Goal: Transaction & Acquisition: Purchase product/service

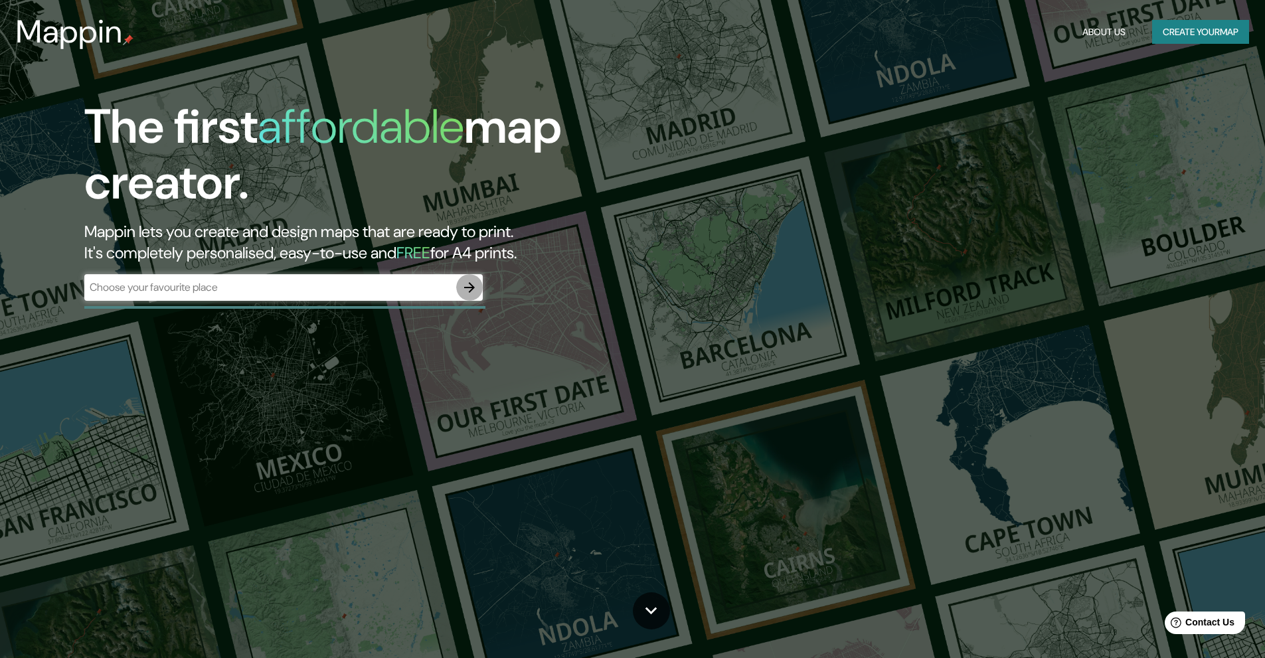
click at [462, 287] on icon "button" at bounding box center [470, 288] width 16 height 16
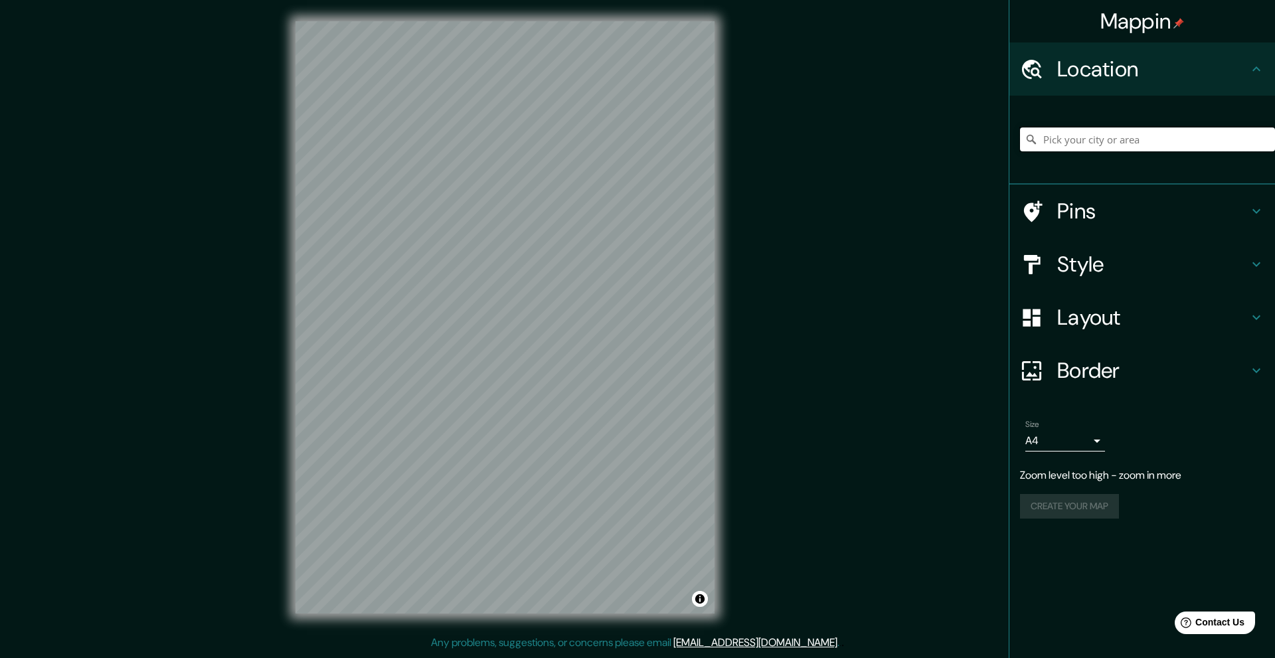
click at [1148, 147] on input "Pick your city or area" at bounding box center [1147, 139] width 255 height 24
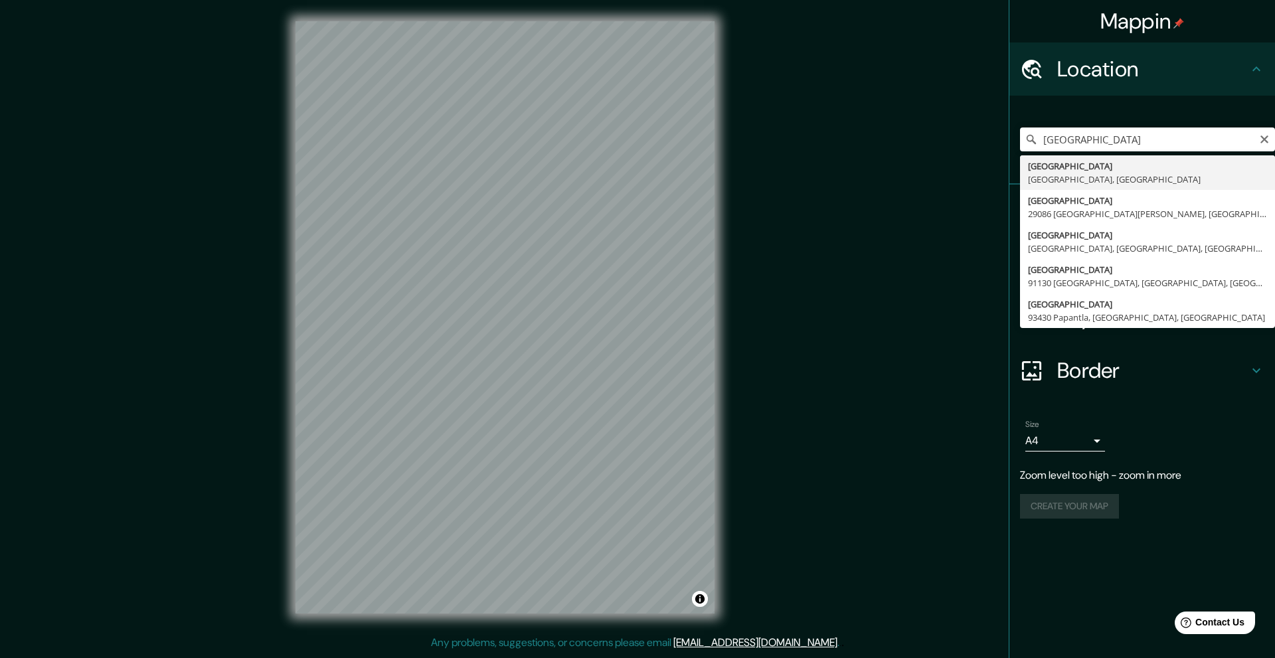
type input "[GEOGRAPHIC_DATA], [GEOGRAPHIC_DATA], [GEOGRAPHIC_DATA]"
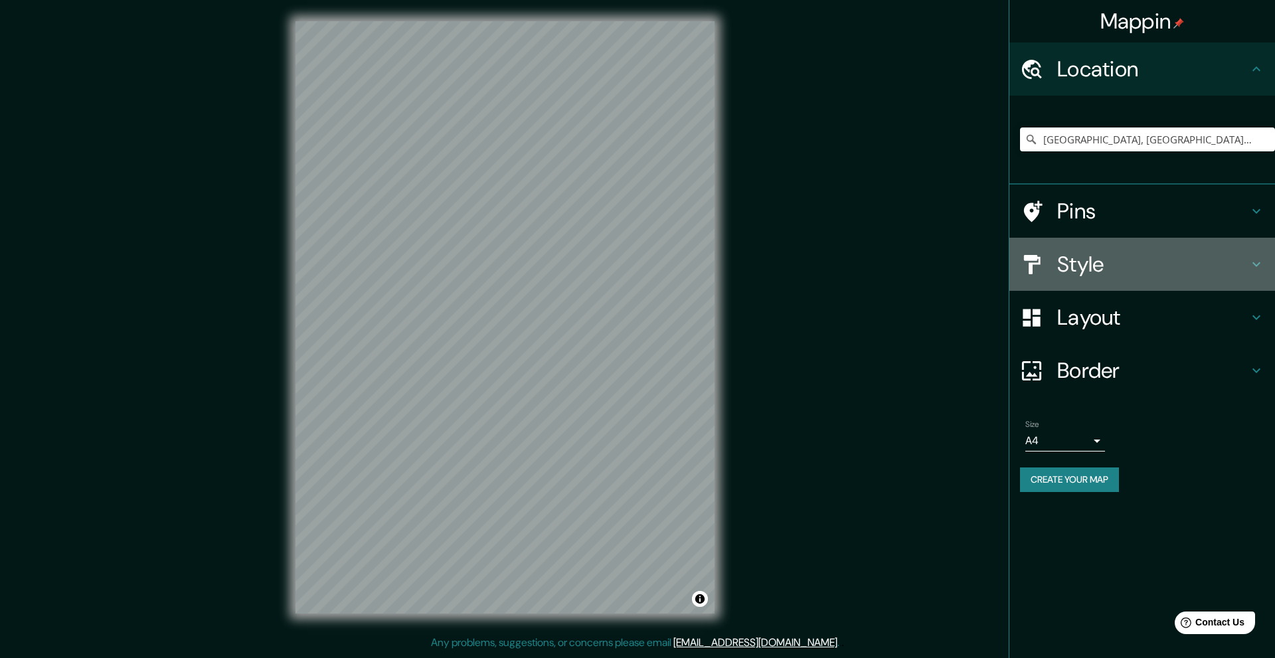
click at [1122, 271] on h4 "Style" at bounding box center [1152, 264] width 191 height 27
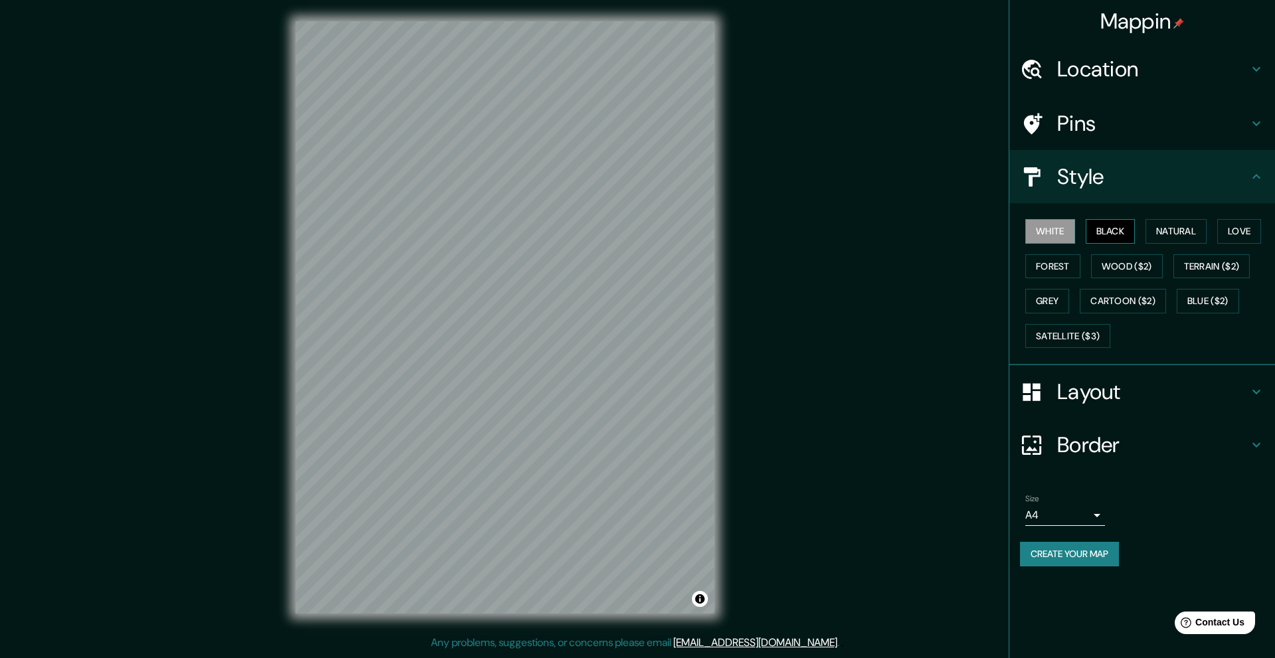
click at [1118, 239] on button "Black" at bounding box center [1111, 231] width 50 height 25
click at [1181, 241] on button "Natural" at bounding box center [1175, 231] width 61 height 25
click at [1223, 234] on button "Love" at bounding box center [1239, 231] width 44 height 25
click at [1159, 276] on button "Wood ($2)" at bounding box center [1127, 266] width 72 height 25
click at [1056, 272] on button "Forest" at bounding box center [1052, 266] width 55 height 25
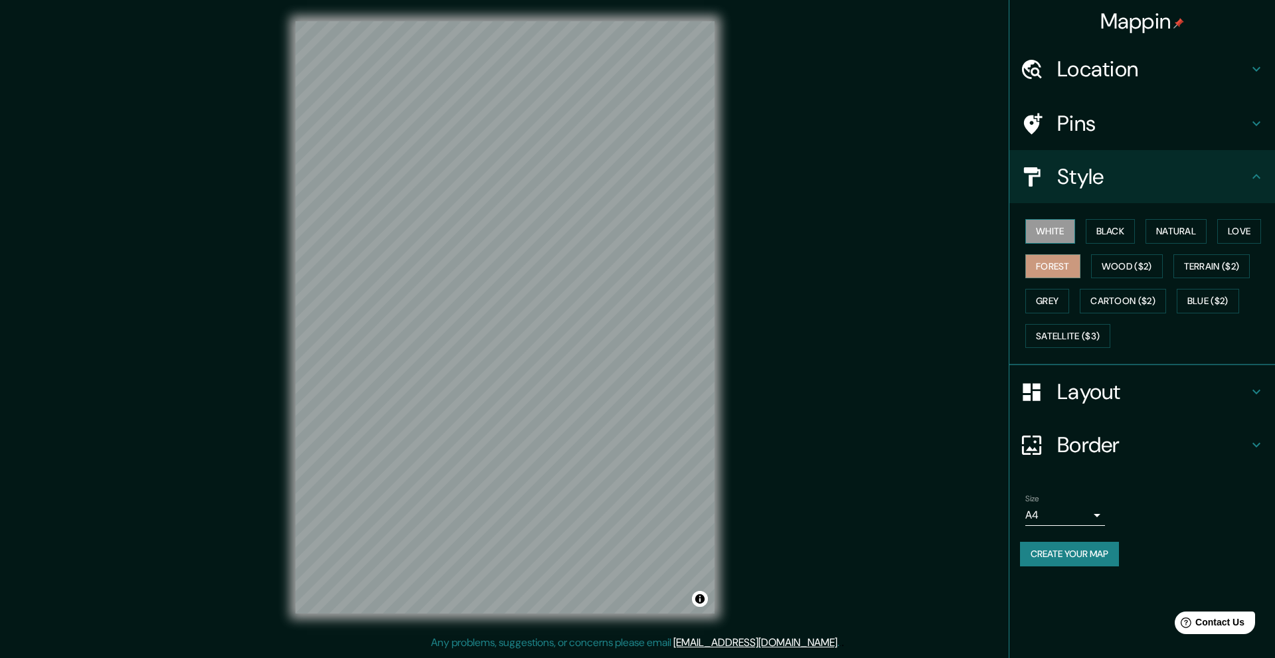
click at [1054, 230] on button "White" at bounding box center [1050, 231] width 50 height 25
click at [1105, 228] on button "Black" at bounding box center [1111, 231] width 50 height 25
click at [1161, 234] on button "Natural" at bounding box center [1175, 231] width 61 height 25
click at [1076, 339] on button "Satellite ($3)" at bounding box center [1067, 336] width 85 height 25
click at [1062, 305] on button "Grey" at bounding box center [1047, 301] width 44 height 25
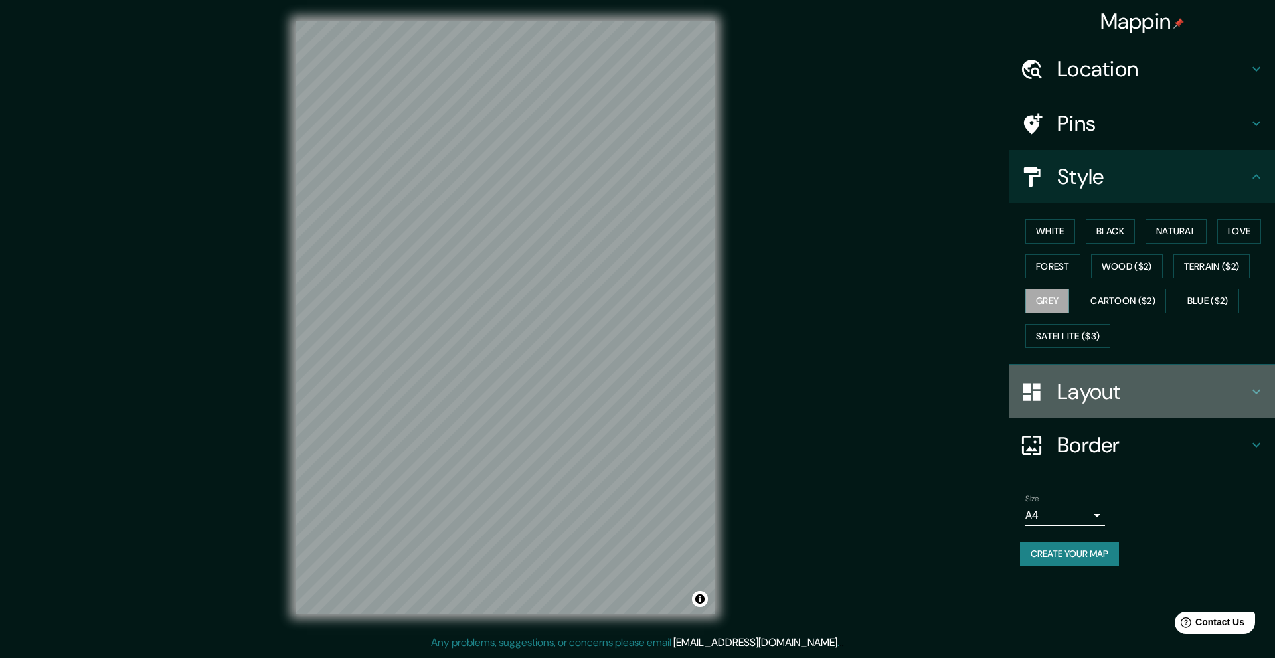
click at [1156, 399] on h4 "Layout" at bounding box center [1152, 392] width 191 height 27
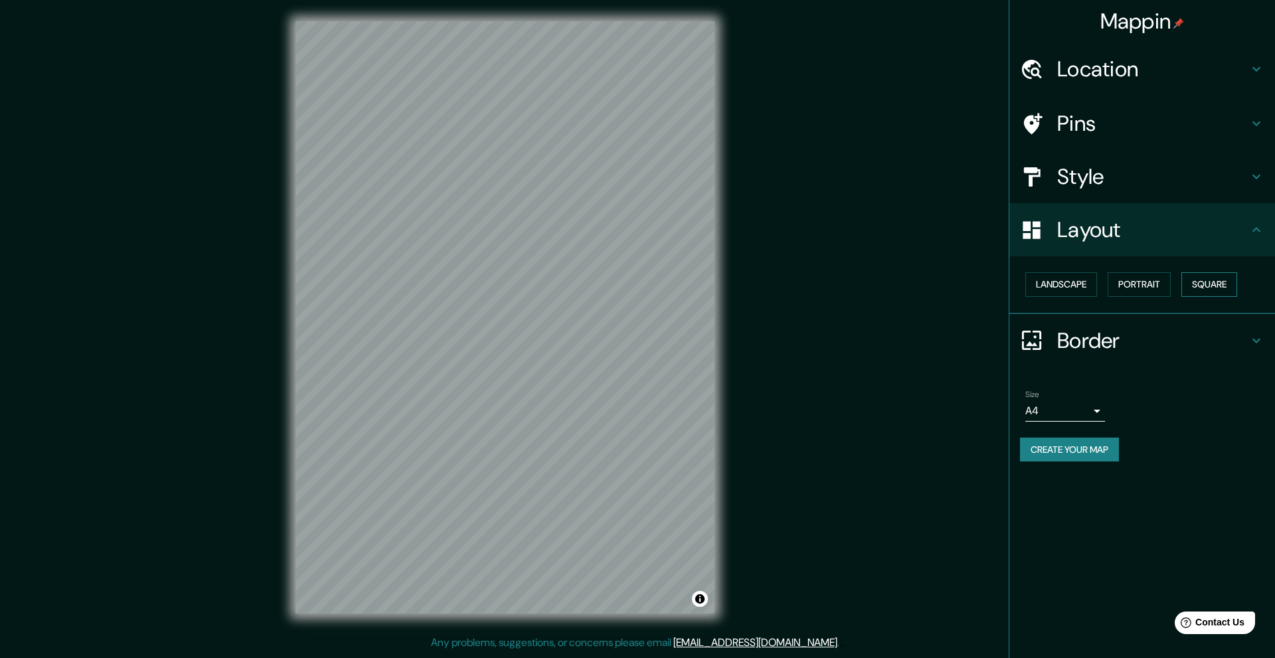
click at [1191, 286] on button "Square" at bounding box center [1209, 284] width 56 height 25
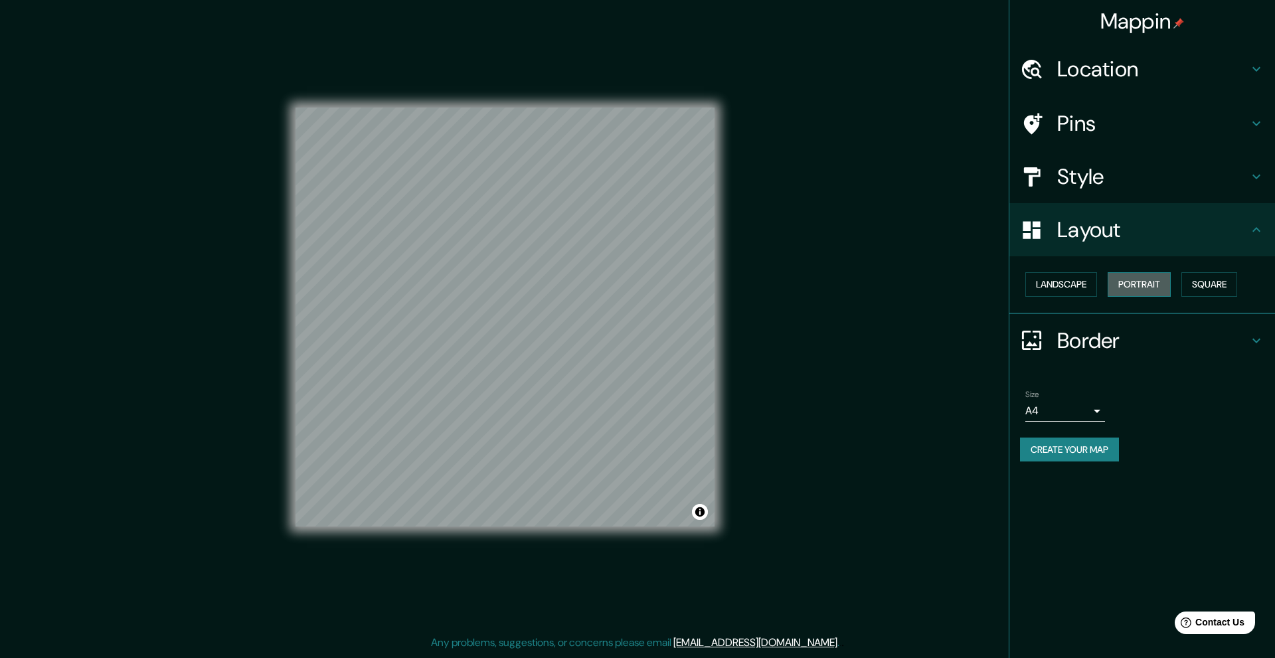
click at [1165, 284] on button "Portrait" at bounding box center [1139, 284] width 63 height 25
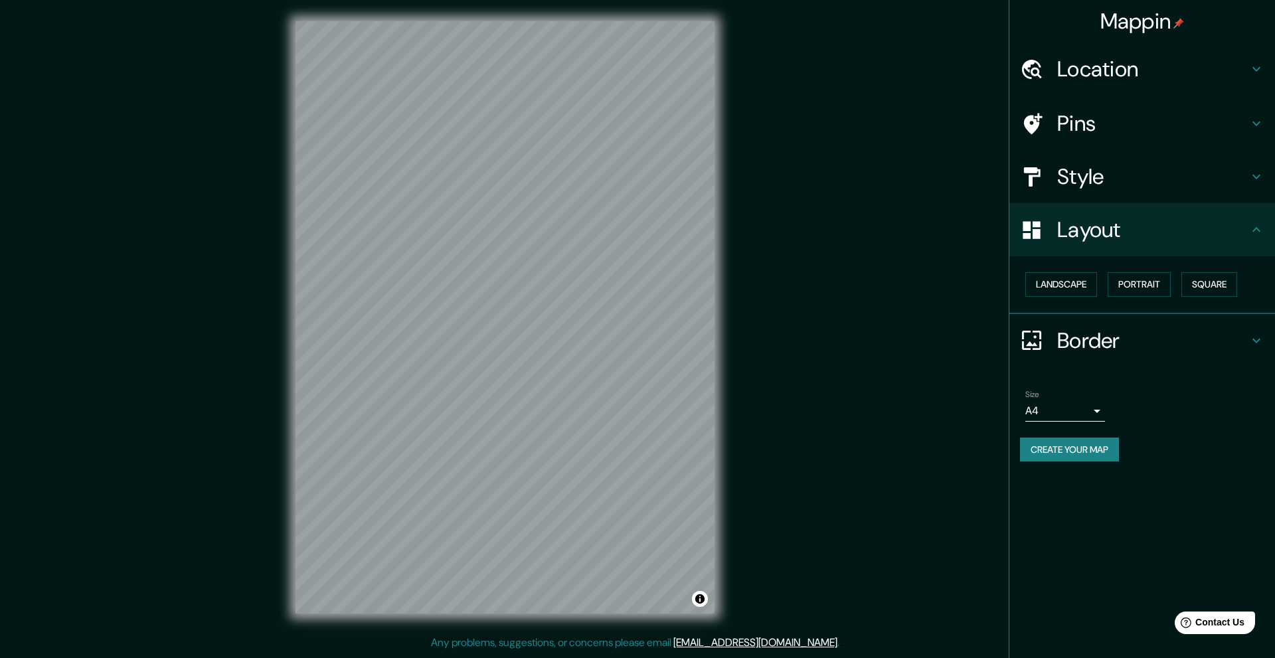
click at [1177, 288] on div "Landscape Portrait Square" at bounding box center [1147, 284] width 255 height 35
click at [1196, 287] on button "Square" at bounding box center [1209, 284] width 56 height 25
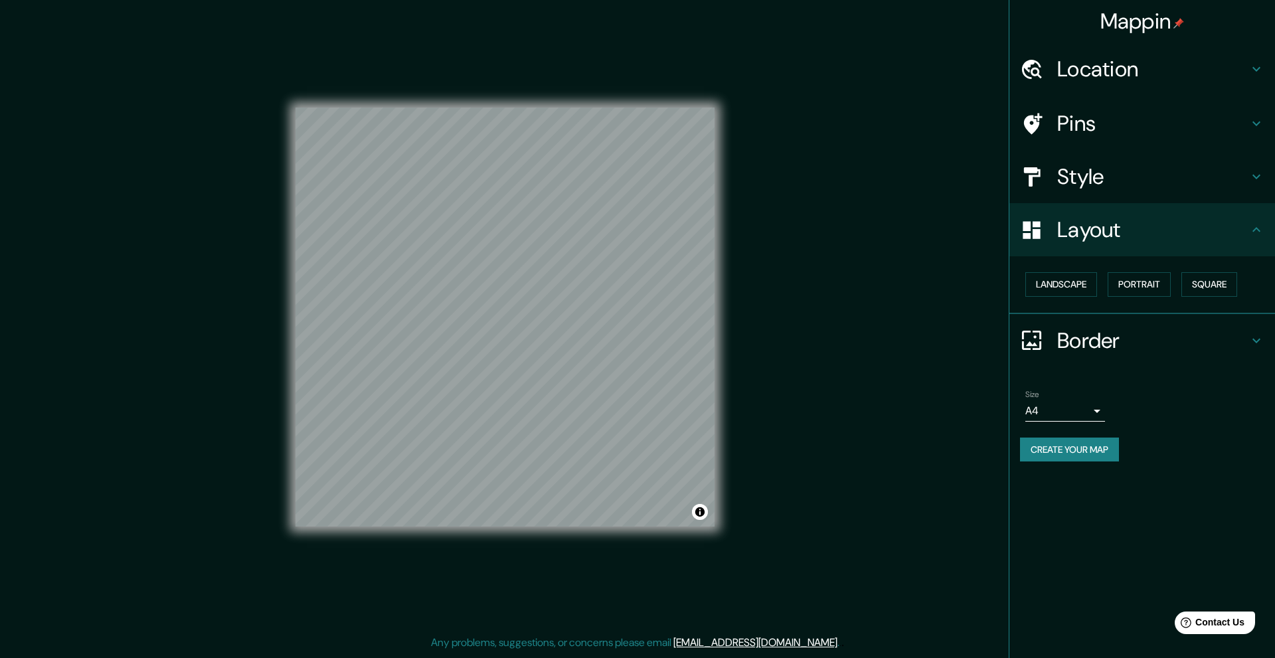
click at [1080, 351] on h4 "Border" at bounding box center [1152, 340] width 191 height 27
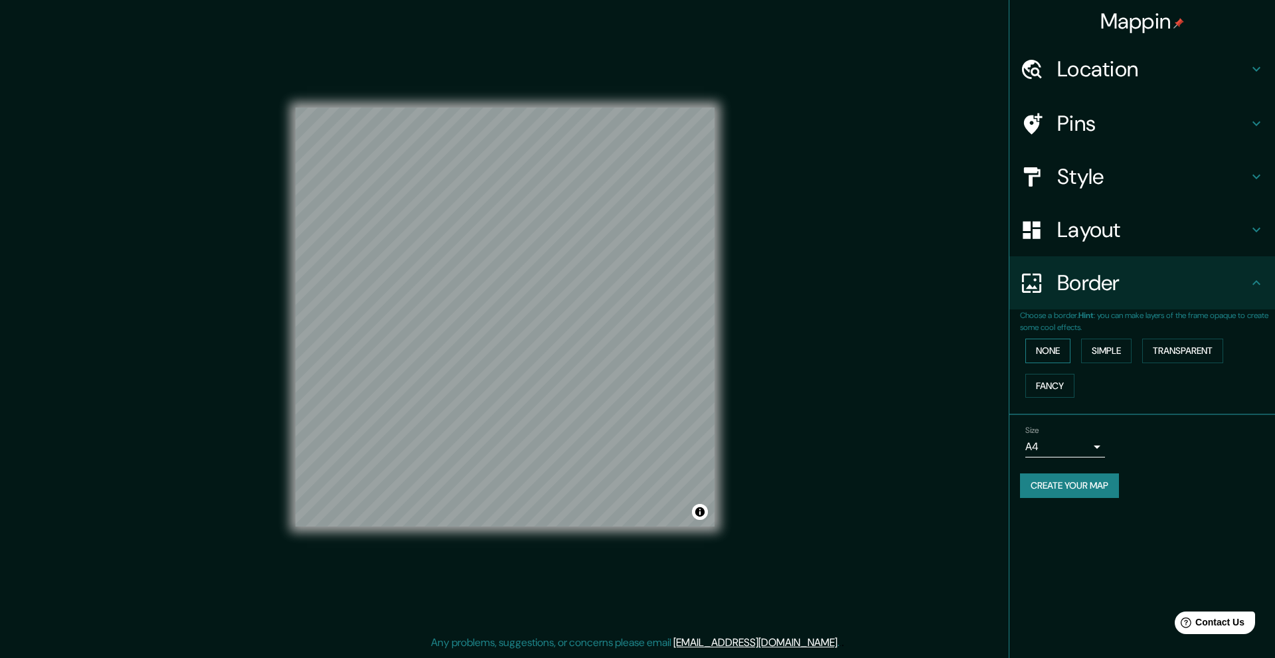
click at [1058, 354] on button "None" at bounding box center [1047, 351] width 45 height 25
click at [1116, 354] on button "Simple" at bounding box center [1106, 351] width 50 height 25
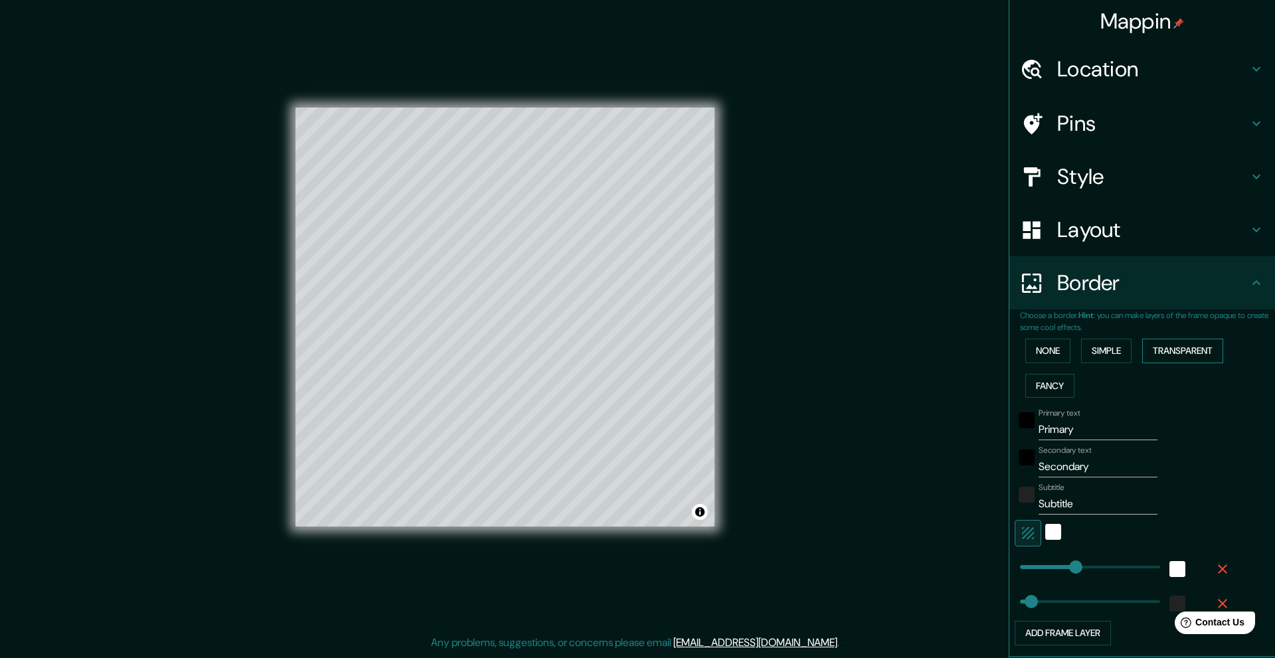
click at [1157, 354] on button "Transparent" at bounding box center [1182, 351] width 81 height 25
click at [1047, 386] on button "Fancy" at bounding box center [1049, 386] width 49 height 25
click at [1049, 353] on button "None" at bounding box center [1047, 351] width 45 height 25
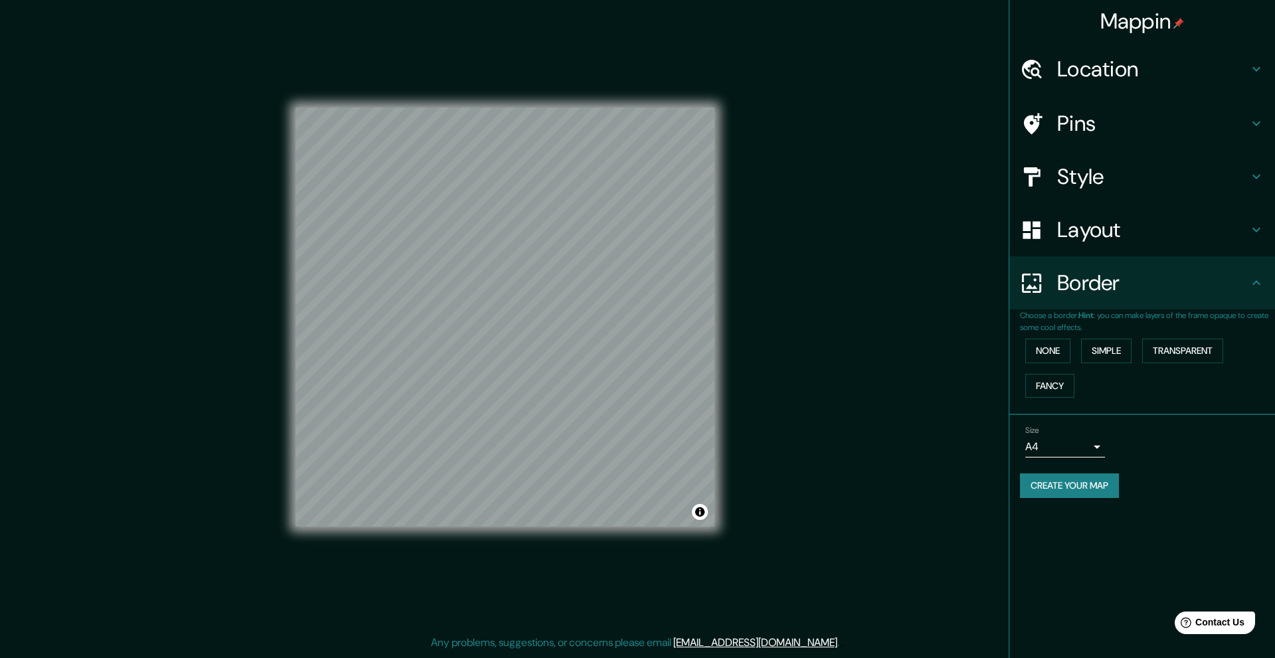
click at [1141, 295] on h4 "Border" at bounding box center [1152, 283] width 191 height 27
click at [1166, 226] on h4 "Layout" at bounding box center [1152, 229] width 191 height 27
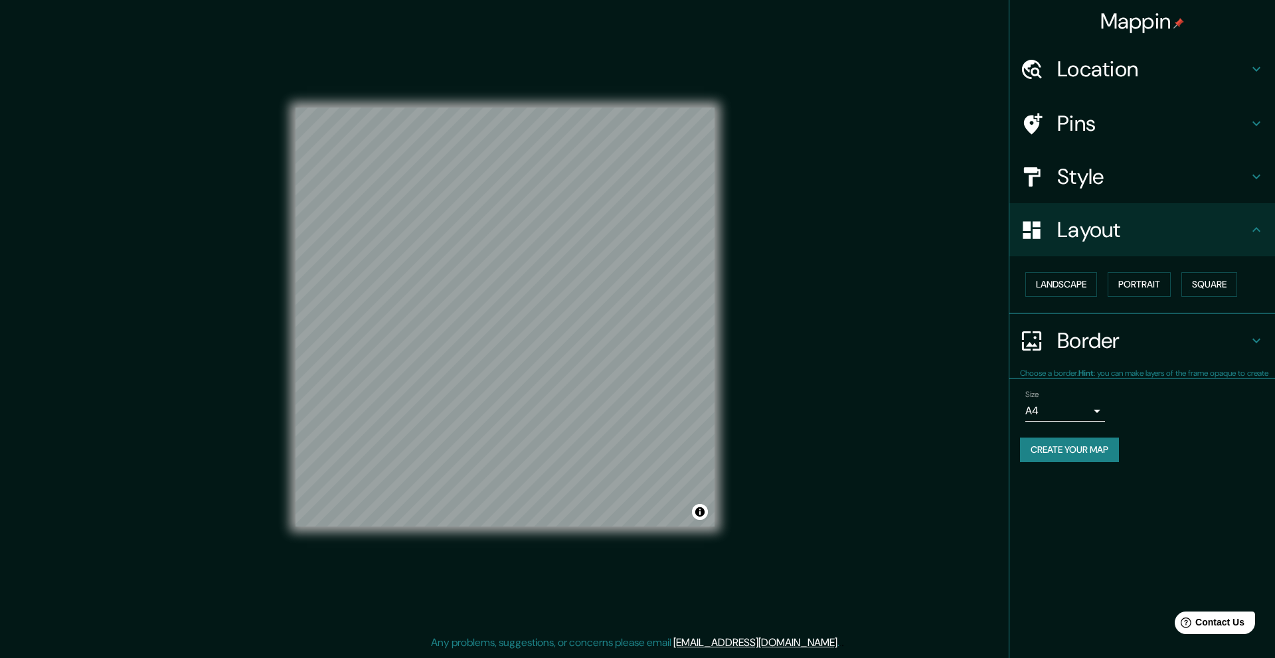
click at [1159, 189] on h4 "Style" at bounding box center [1152, 176] width 191 height 27
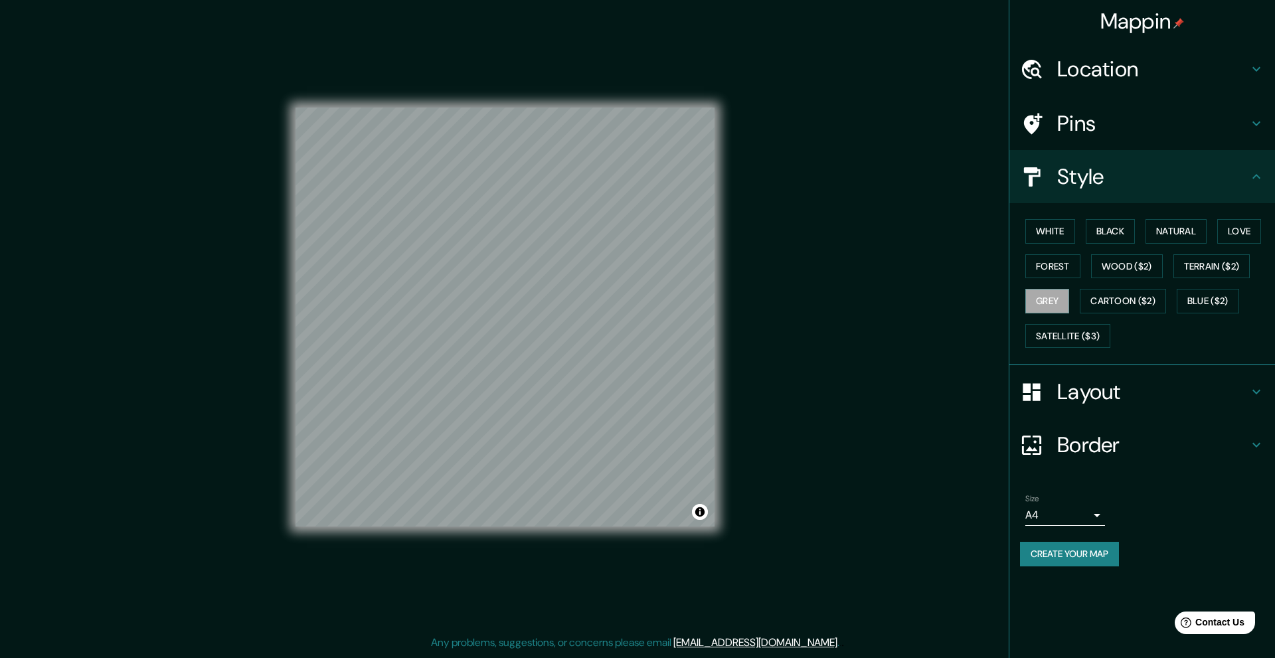
click at [1094, 141] on div "Pins" at bounding box center [1142, 123] width 266 height 53
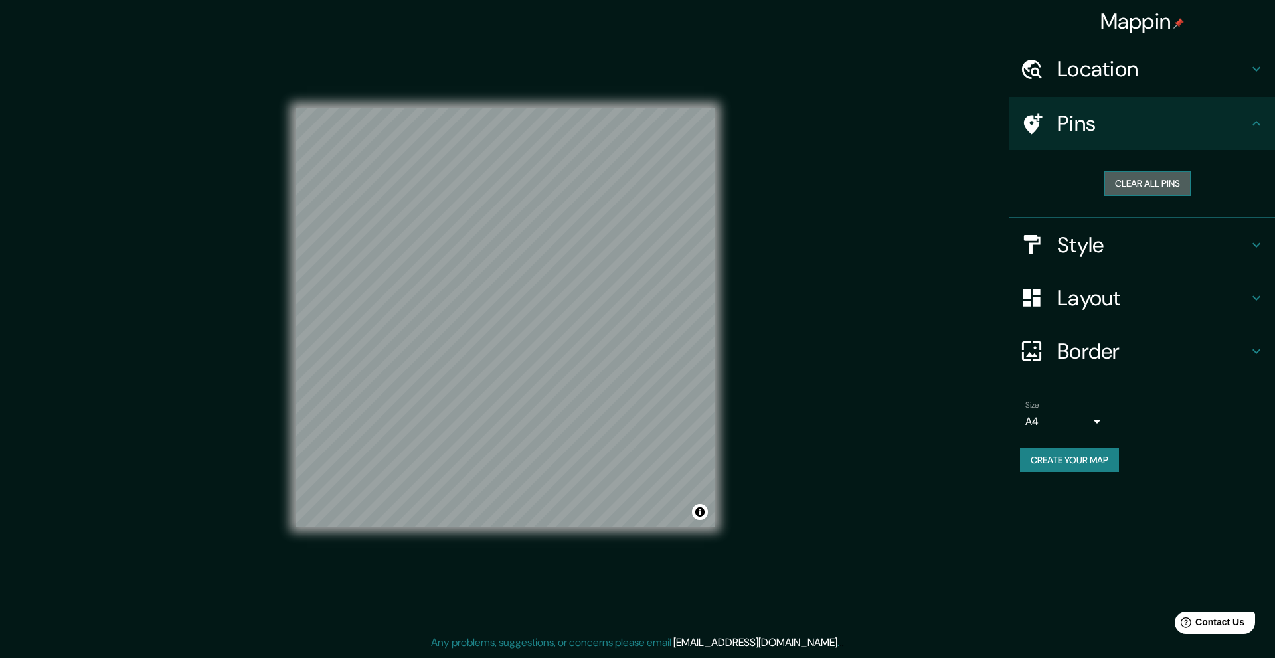
click at [1133, 181] on button "Clear all pins" at bounding box center [1147, 183] width 86 height 25
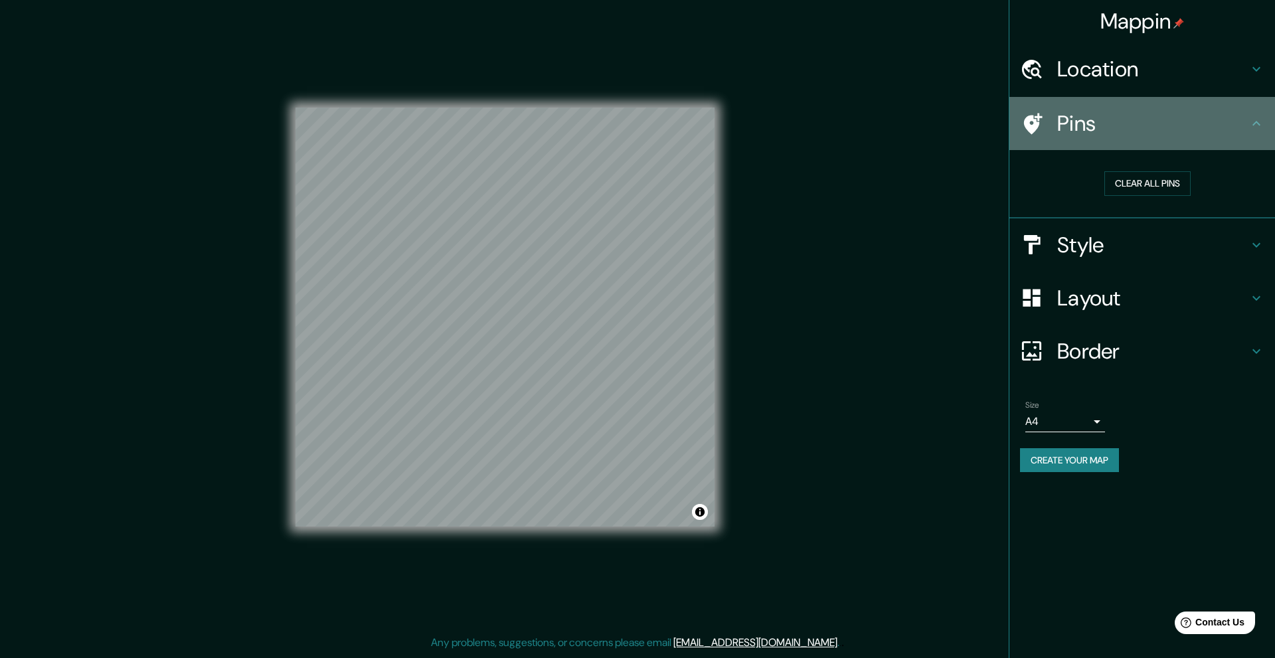
click at [1049, 135] on div "Pins" at bounding box center [1142, 123] width 266 height 53
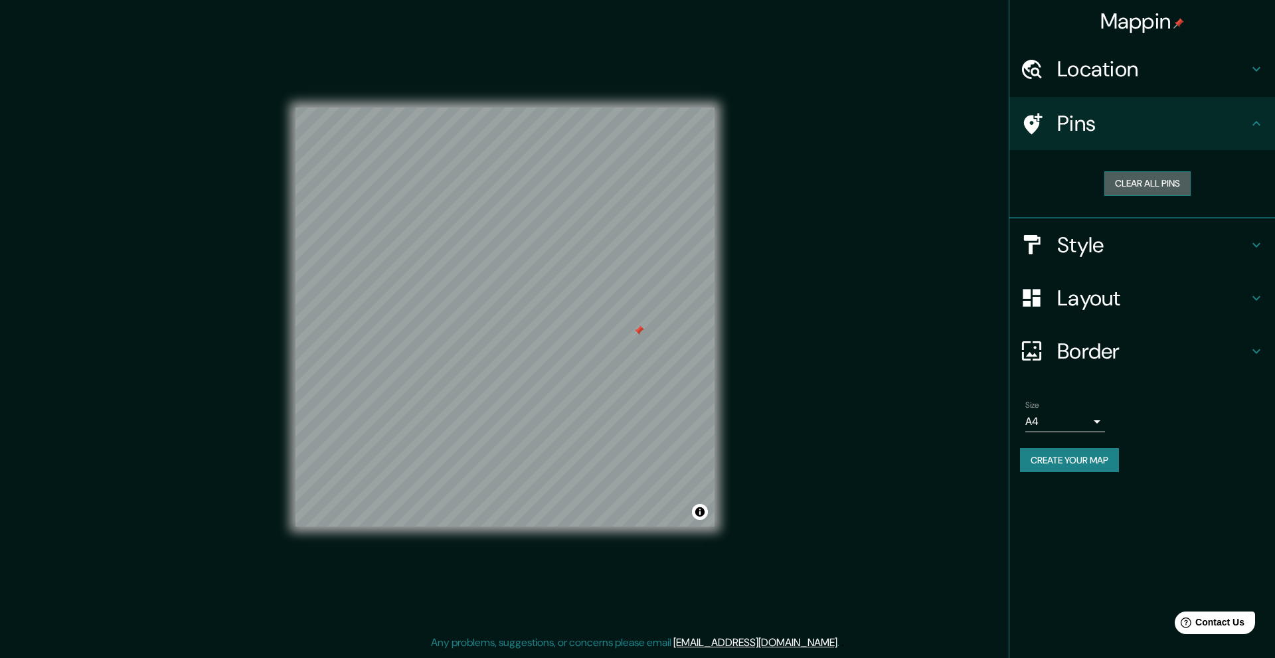
click at [1136, 188] on button "Clear all pins" at bounding box center [1147, 183] width 86 height 25
click at [1170, 93] on div "Location" at bounding box center [1142, 68] width 266 height 53
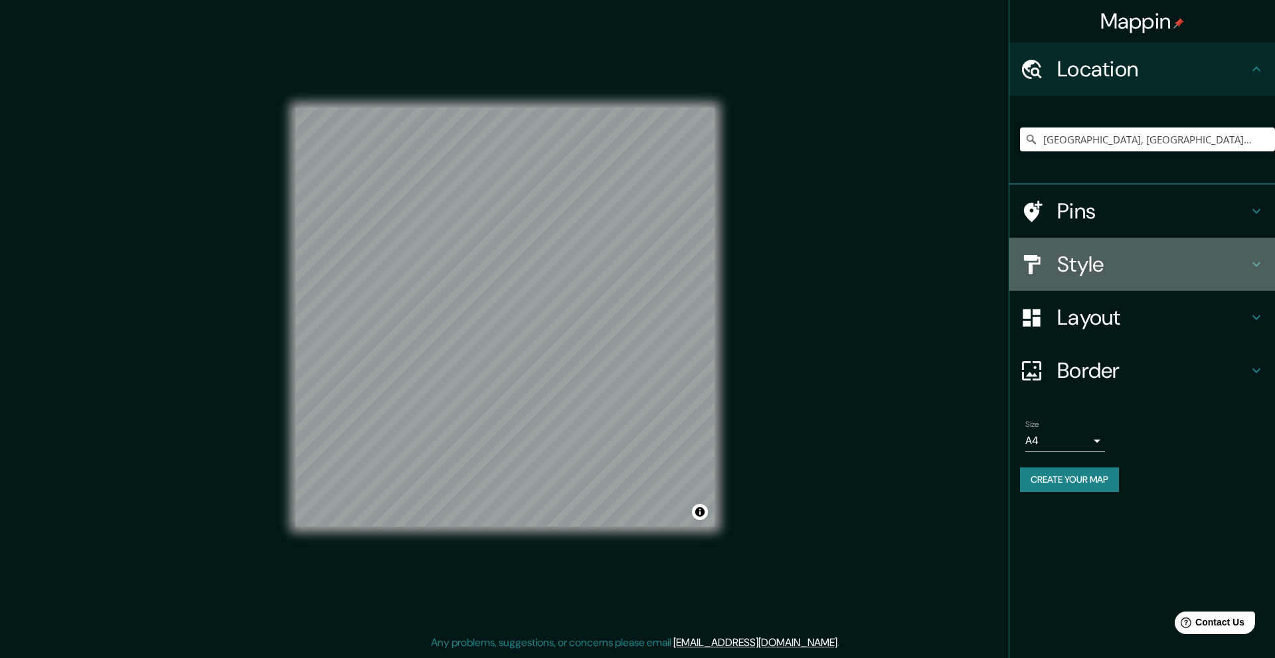
click at [1166, 246] on div "Style" at bounding box center [1142, 264] width 266 height 53
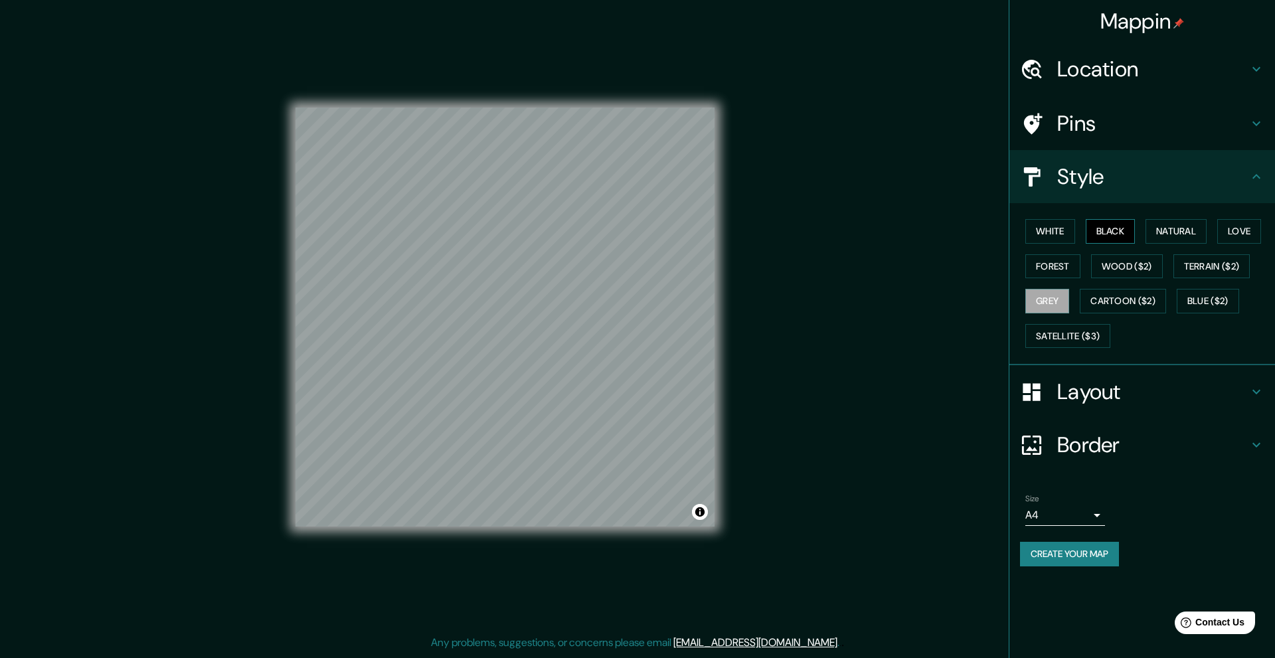
click at [1105, 225] on button "Black" at bounding box center [1111, 231] width 50 height 25
click at [1250, 241] on button "Love" at bounding box center [1239, 231] width 44 height 25
click at [1145, 229] on div "White Black Natural Love Forest Wood ($2) Terrain ($2) Grey Cartoon ($2) Blue (…" at bounding box center [1147, 283] width 255 height 139
click at [1165, 219] on button "Natural" at bounding box center [1175, 231] width 61 height 25
click at [1120, 229] on button "Black" at bounding box center [1111, 231] width 50 height 25
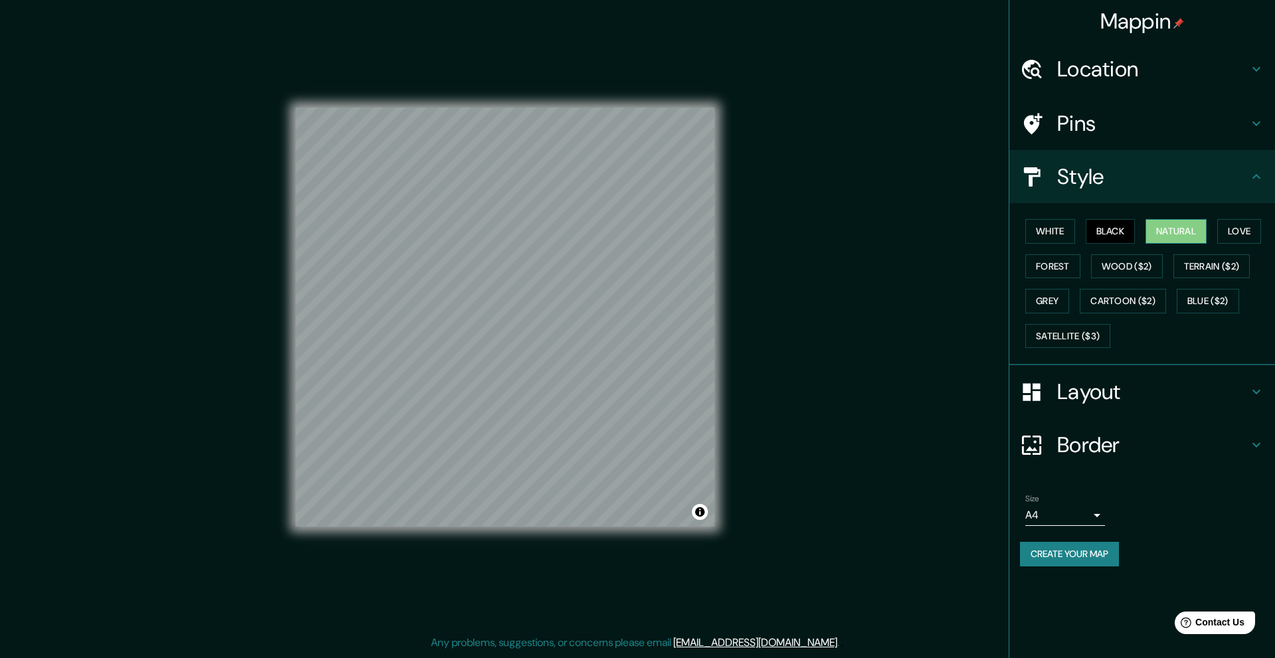
click at [1167, 225] on button "Natural" at bounding box center [1175, 231] width 61 height 25
click at [1098, 521] on body "Mappin Location [GEOGRAPHIC_DATA], [GEOGRAPHIC_DATA], [GEOGRAPHIC_DATA] Pins St…" at bounding box center [637, 329] width 1275 height 658
click at [1076, 565] on li "A3" at bounding box center [1065, 567] width 80 height 24
click at [1080, 518] on body "Mappin Location Ciudad Victoria, Tamaulipas, México Pins Style White Black Natu…" at bounding box center [637, 329] width 1275 height 658
click at [1070, 542] on li "A4" at bounding box center [1065, 543] width 80 height 24
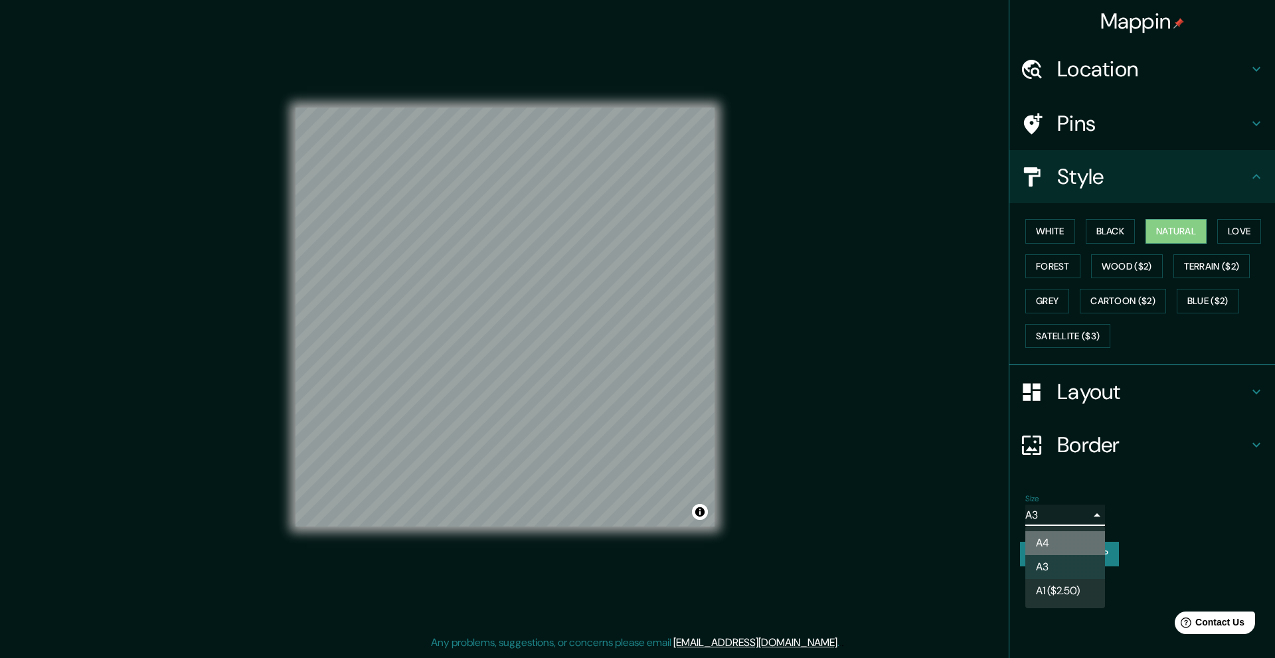
type input "single"
click at [1121, 438] on h4 "Border" at bounding box center [1152, 445] width 191 height 27
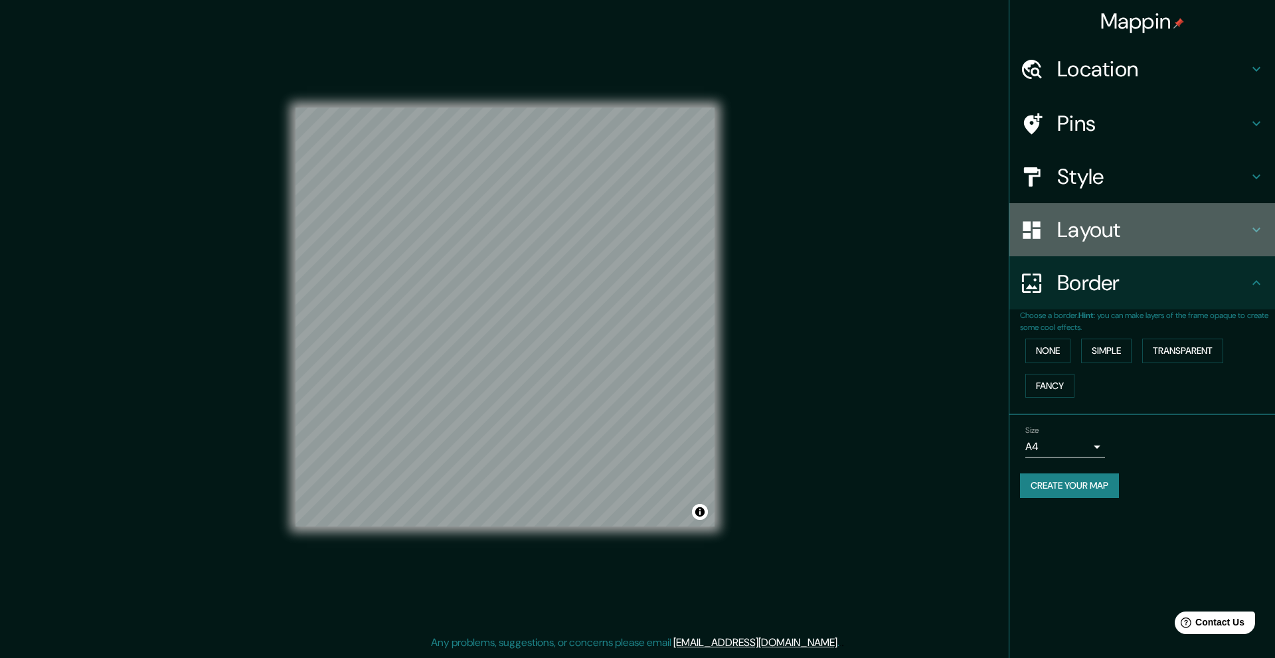
click at [1084, 240] on h4 "Layout" at bounding box center [1152, 229] width 191 height 27
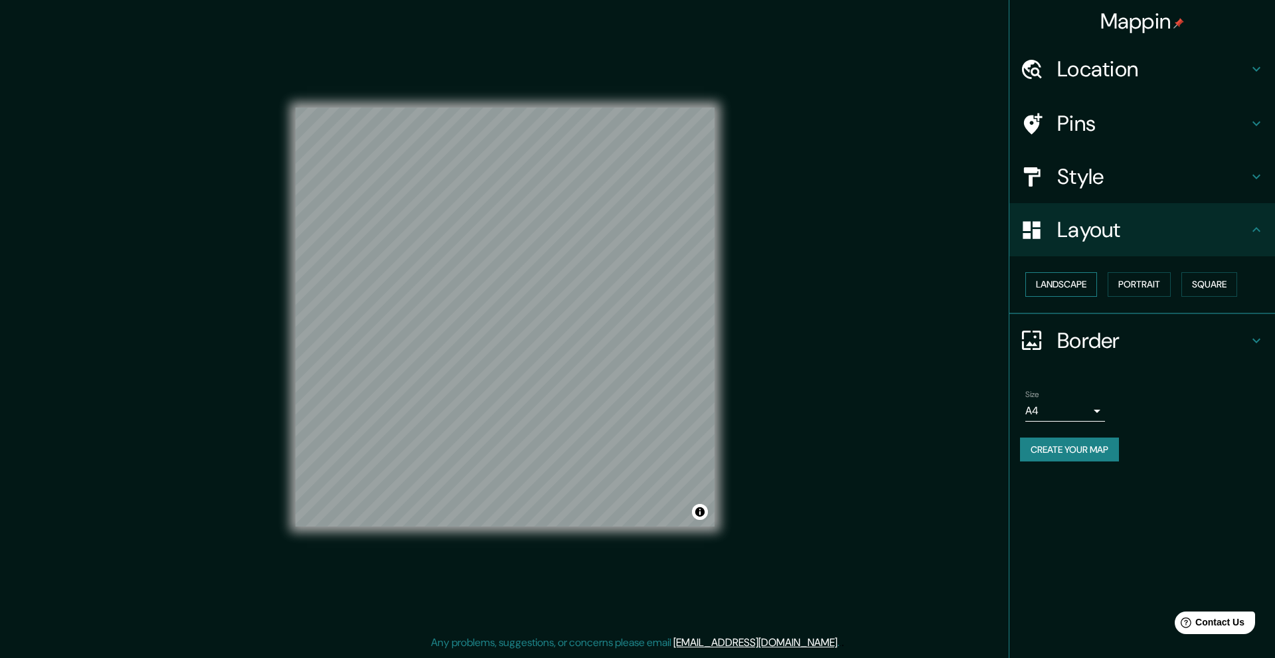
click at [1082, 288] on button "Landscape" at bounding box center [1061, 284] width 72 height 25
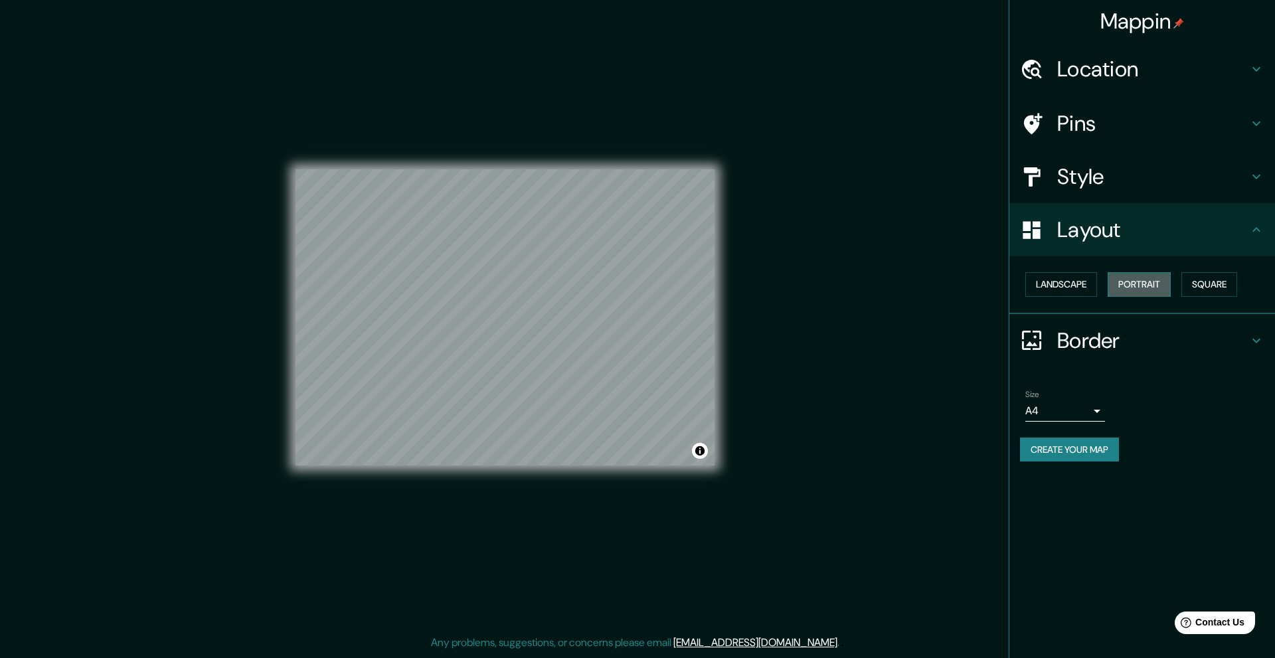
click at [1145, 276] on button "Portrait" at bounding box center [1139, 284] width 63 height 25
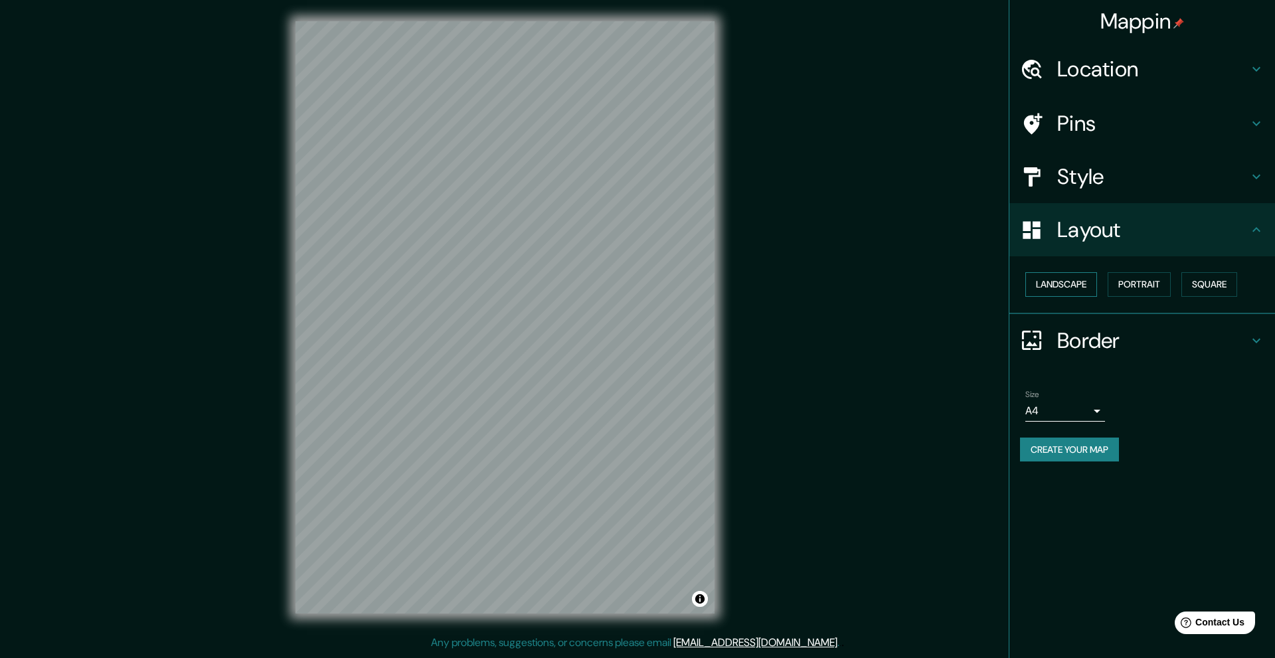
click at [1092, 282] on button "Landscape" at bounding box center [1061, 284] width 72 height 25
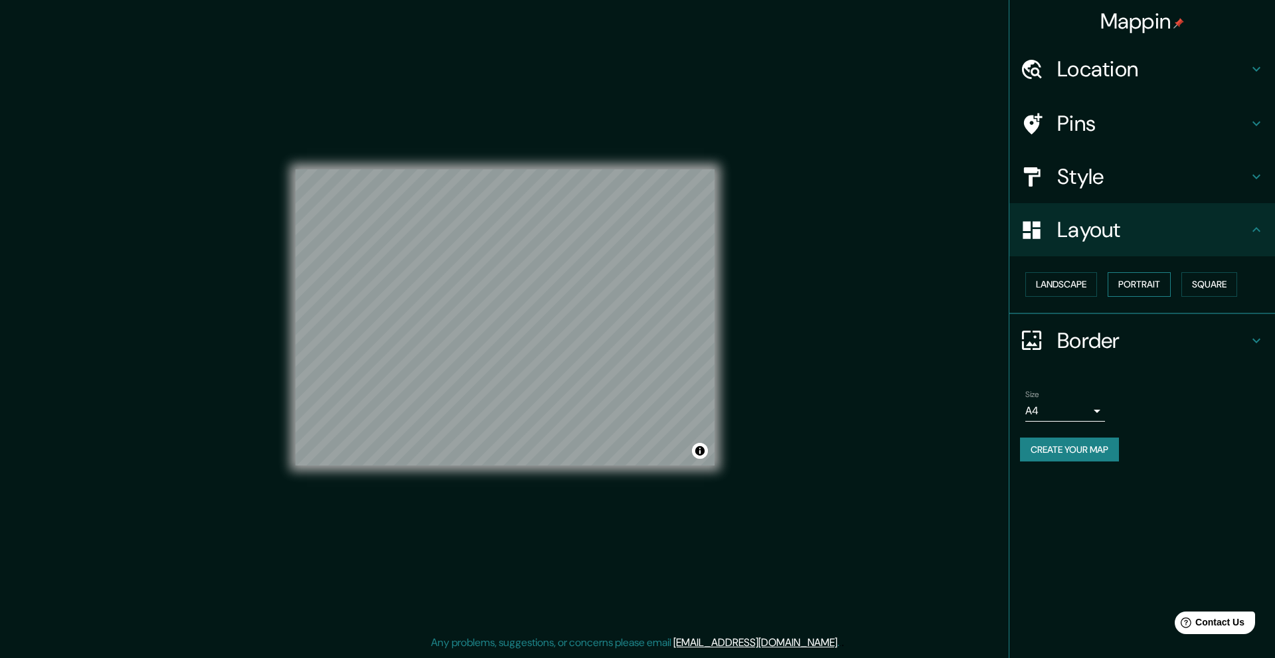
click at [1130, 283] on button "Portrait" at bounding box center [1139, 284] width 63 height 25
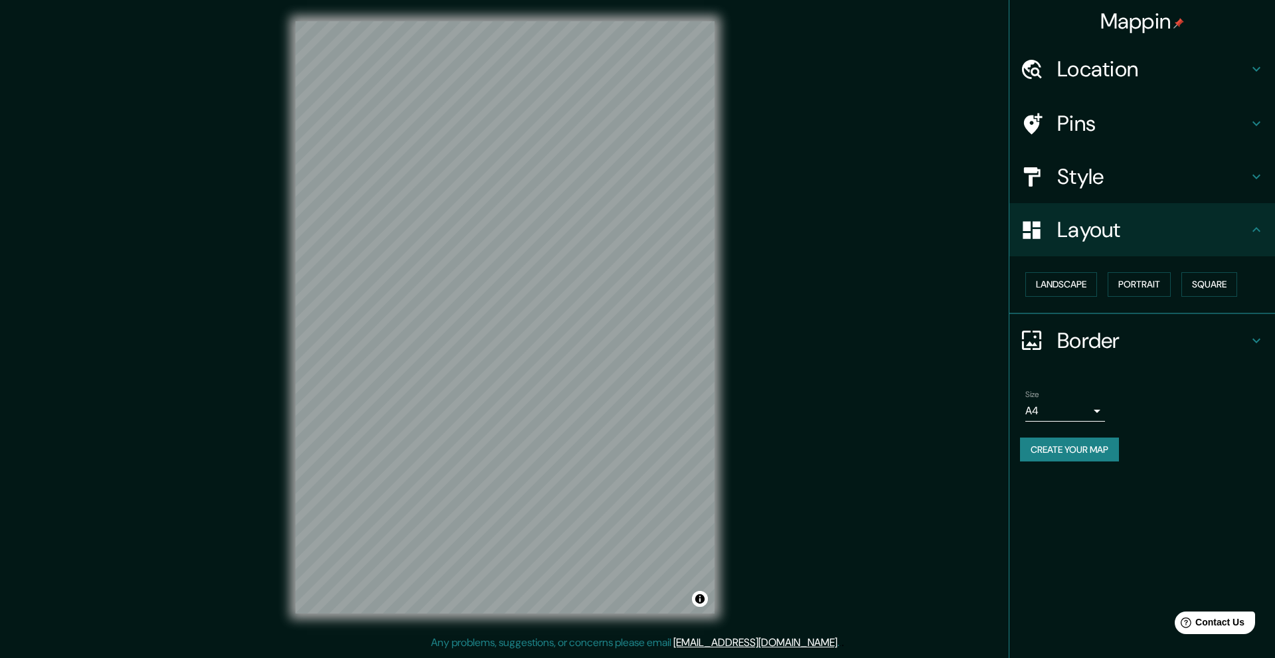
click at [1184, 277] on div "Landscape Portrait Square" at bounding box center [1147, 284] width 255 height 35
click at [1206, 281] on button "Square" at bounding box center [1209, 284] width 56 height 25
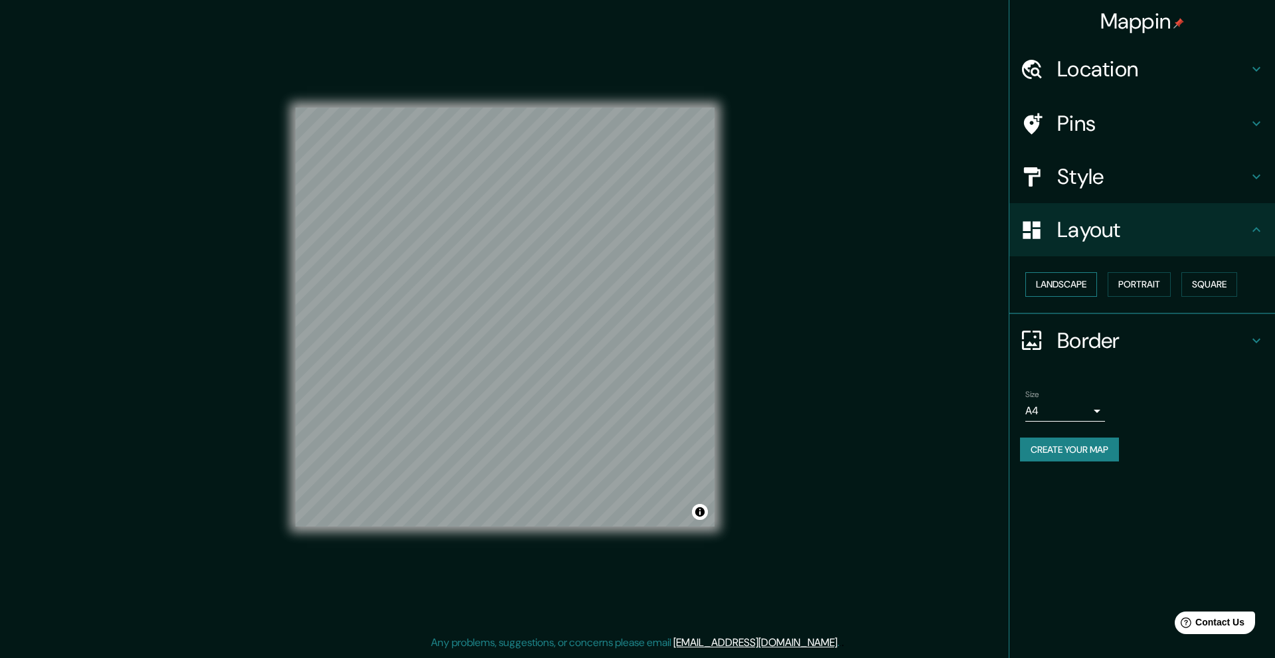
click at [1097, 279] on button "Landscape" at bounding box center [1061, 284] width 72 height 25
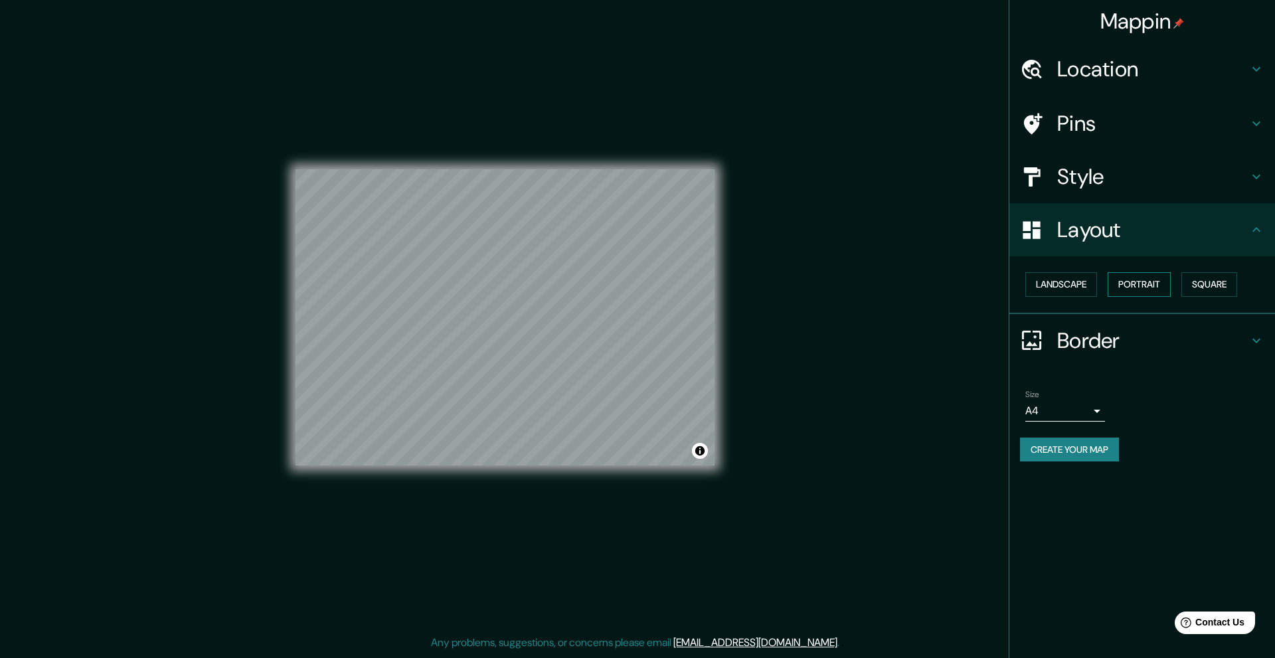
click at [1131, 284] on button "Portrait" at bounding box center [1139, 284] width 63 height 25
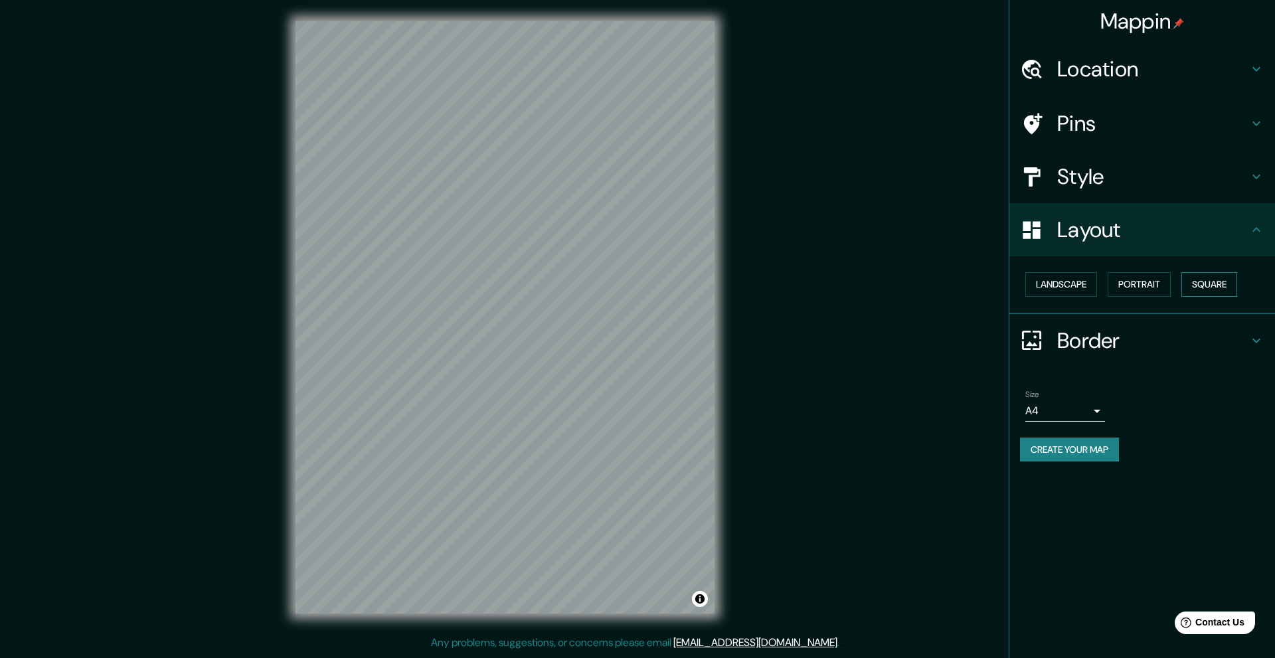
click at [1192, 276] on button "Square" at bounding box center [1209, 284] width 56 height 25
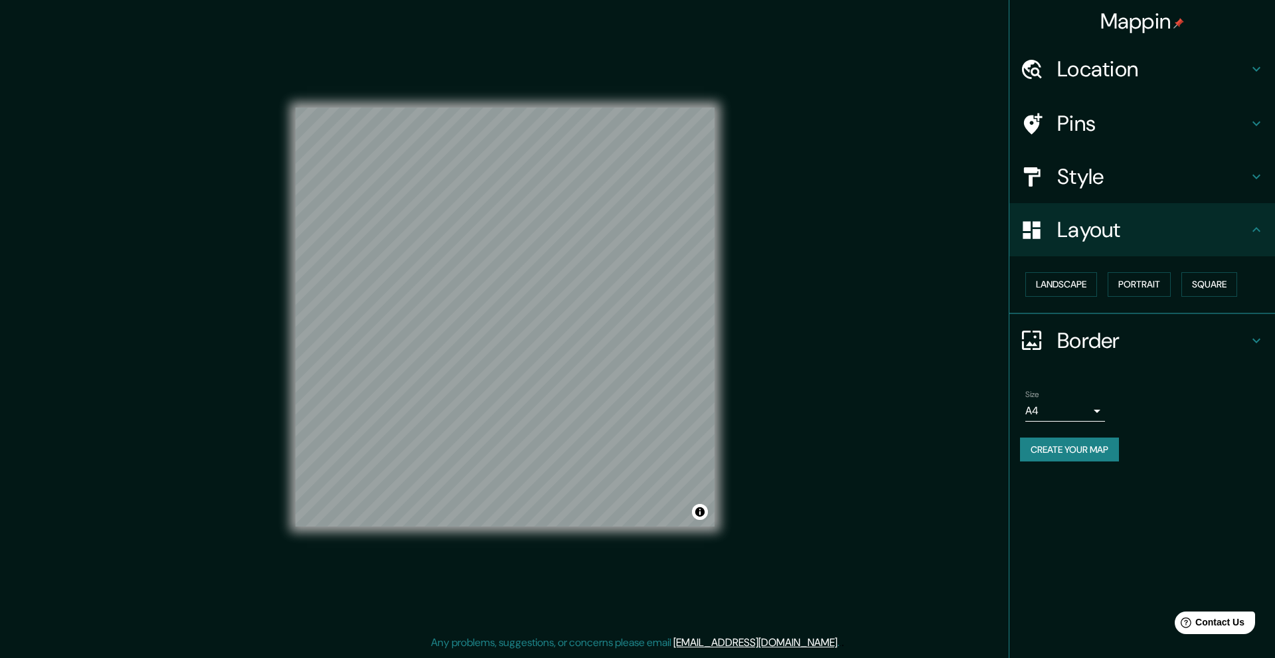
click at [1149, 158] on div "Style" at bounding box center [1142, 176] width 266 height 53
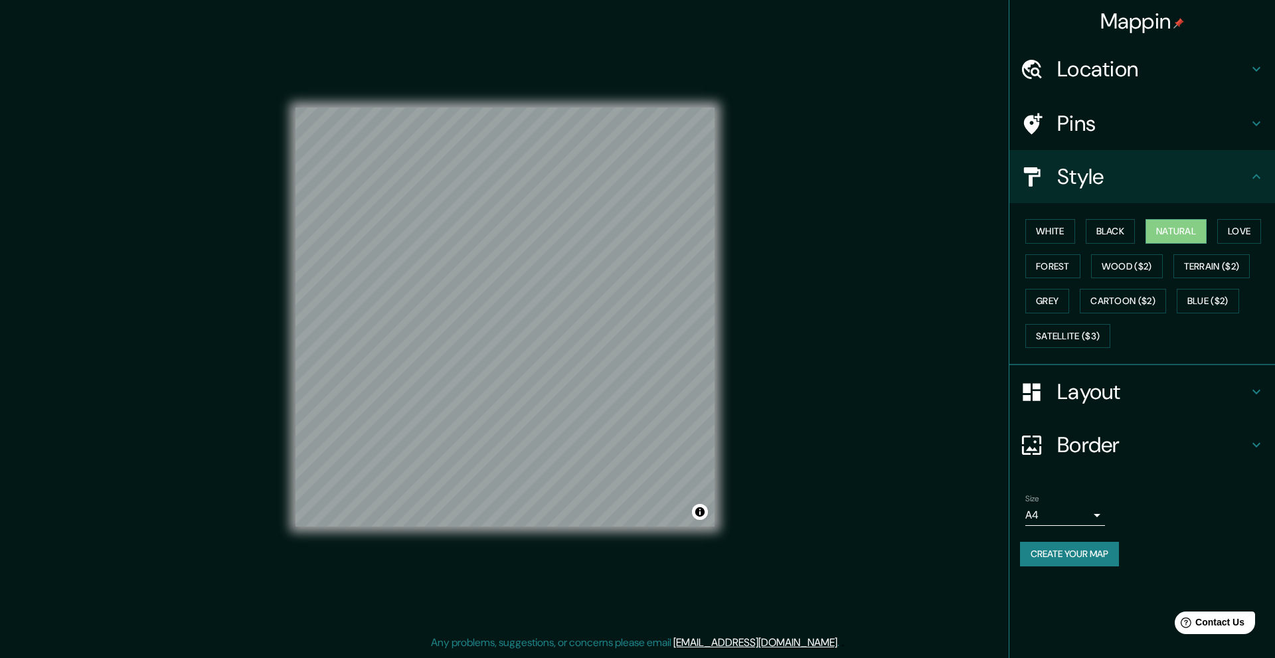
click at [1072, 245] on div "White Black Natural Love Forest Wood ($2) Terrain ($2) Grey Cartoon ($2) Blue (…" at bounding box center [1147, 283] width 255 height 139
click at [1064, 237] on button "White" at bounding box center [1050, 231] width 50 height 25
click at [1100, 231] on button "Black" at bounding box center [1111, 231] width 50 height 25
click at [1086, 226] on button "Black" at bounding box center [1111, 231] width 50 height 25
click at [1083, 227] on div "White Black Natural Love Forest Wood ($2) Terrain ($2) Grey Cartoon ($2) Blue (…" at bounding box center [1147, 283] width 255 height 139
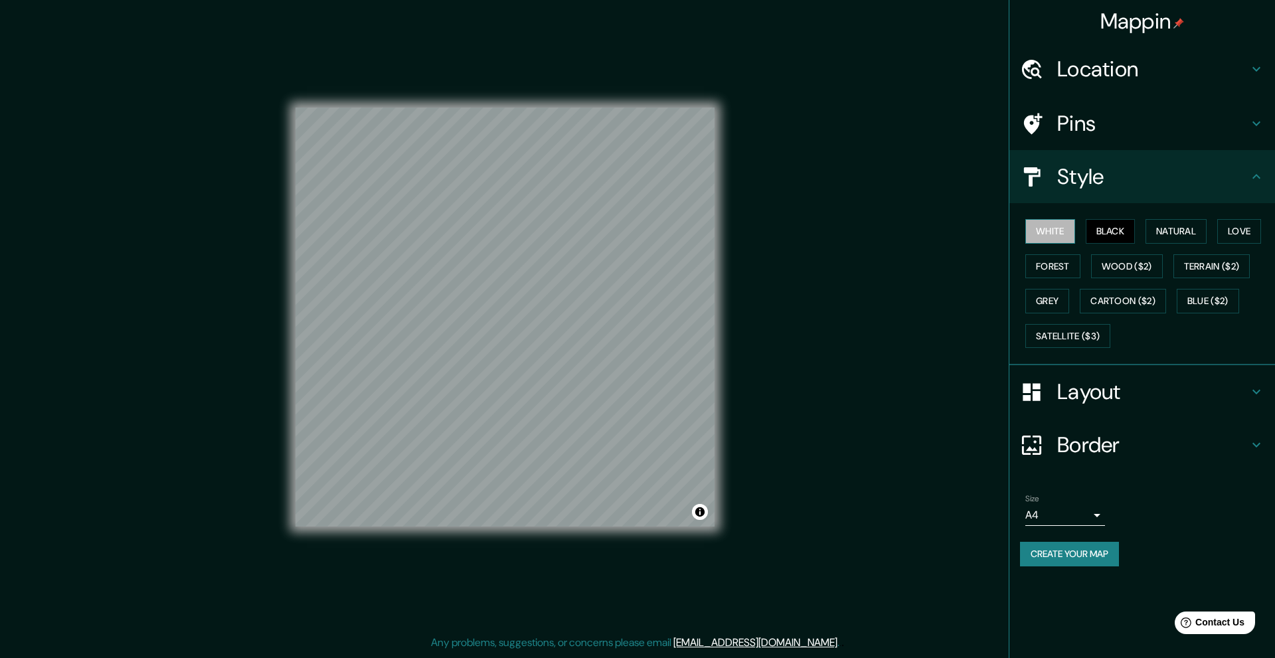
click at [1075, 227] on button "White" at bounding box center [1050, 231] width 50 height 25
click at [1246, 240] on button "Love" at bounding box center [1239, 231] width 44 height 25
click at [1047, 272] on button "Forest" at bounding box center [1052, 266] width 55 height 25
click at [1047, 306] on button "Grey" at bounding box center [1047, 301] width 44 height 25
click at [1136, 234] on button "Black" at bounding box center [1111, 231] width 50 height 25
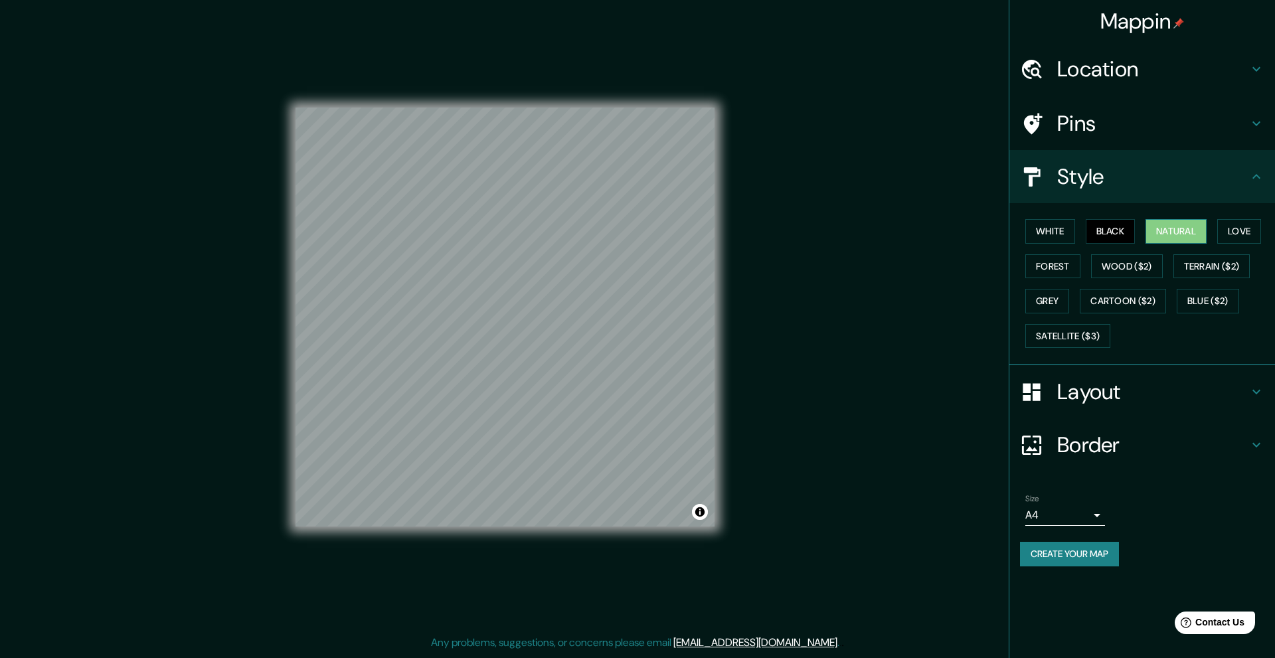
click at [1163, 234] on button "Natural" at bounding box center [1175, 231] width 61 height 25
click at [1094, 555] on button "Create your map" at bounding box center [1069, 554] width 99 height 25
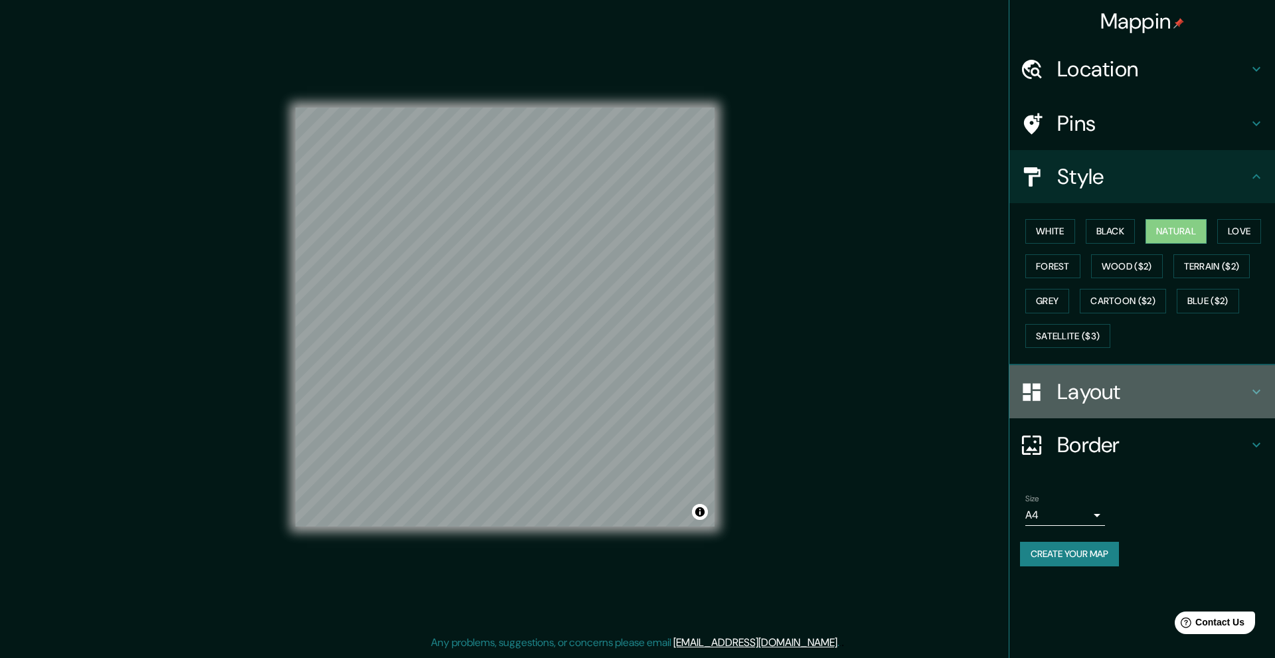
click at [1161, 378] on div "Layout" at bounding box center [1142, 391] width 266 height 53
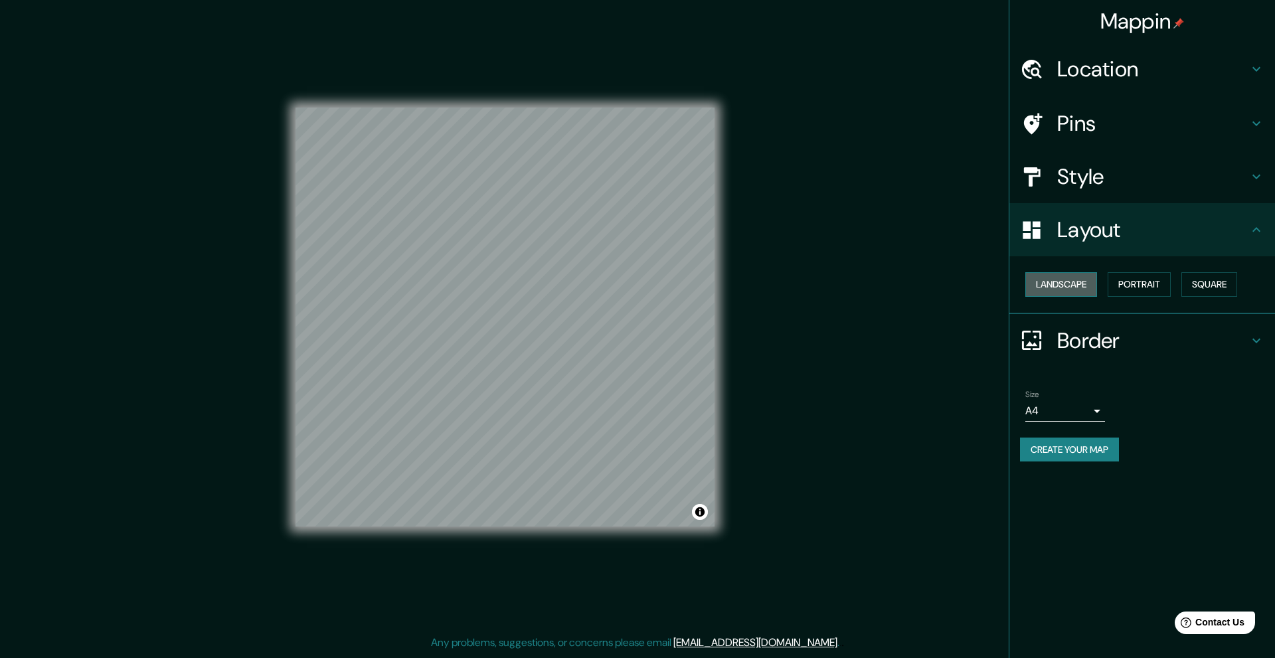
click at [1071, 280] on button "Landscape" at bounding box center [1061, 284] width 72 height 25
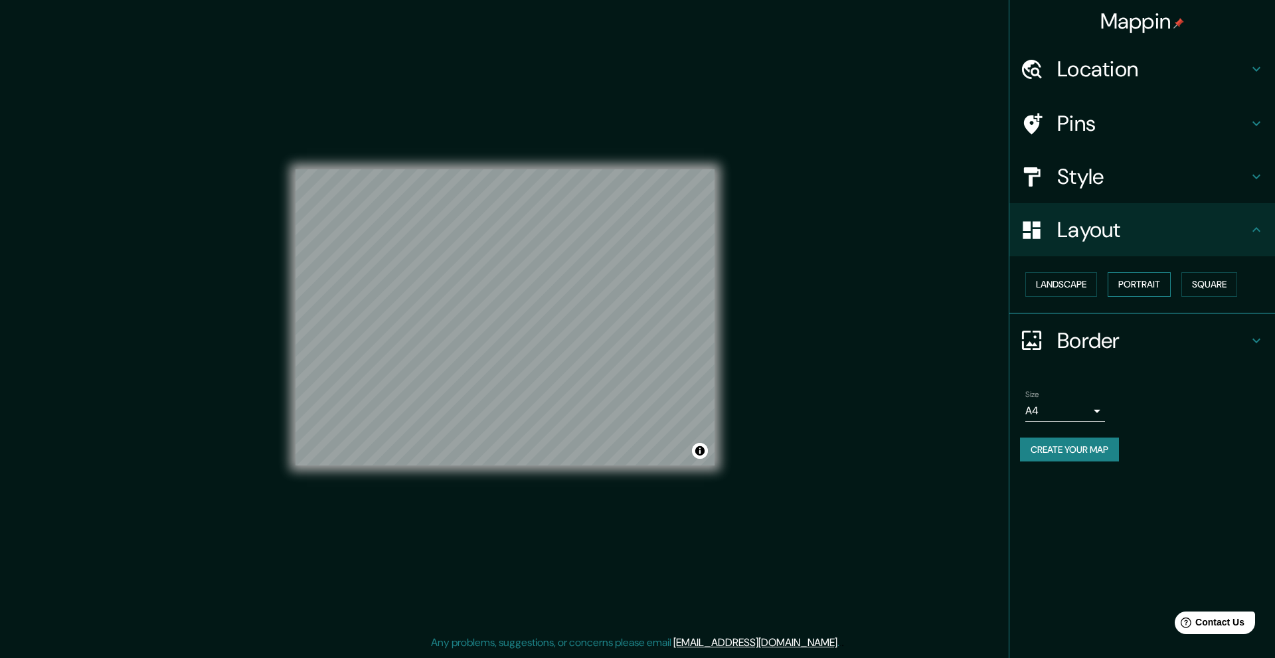
click at [1118, 272] on div "Landscape Portrait Square" at bounding box center [1147, 284] width 255 height 35
click at [1136, 287] on button "Portrait" at bounding box center [1139, 284] width 63 height 25
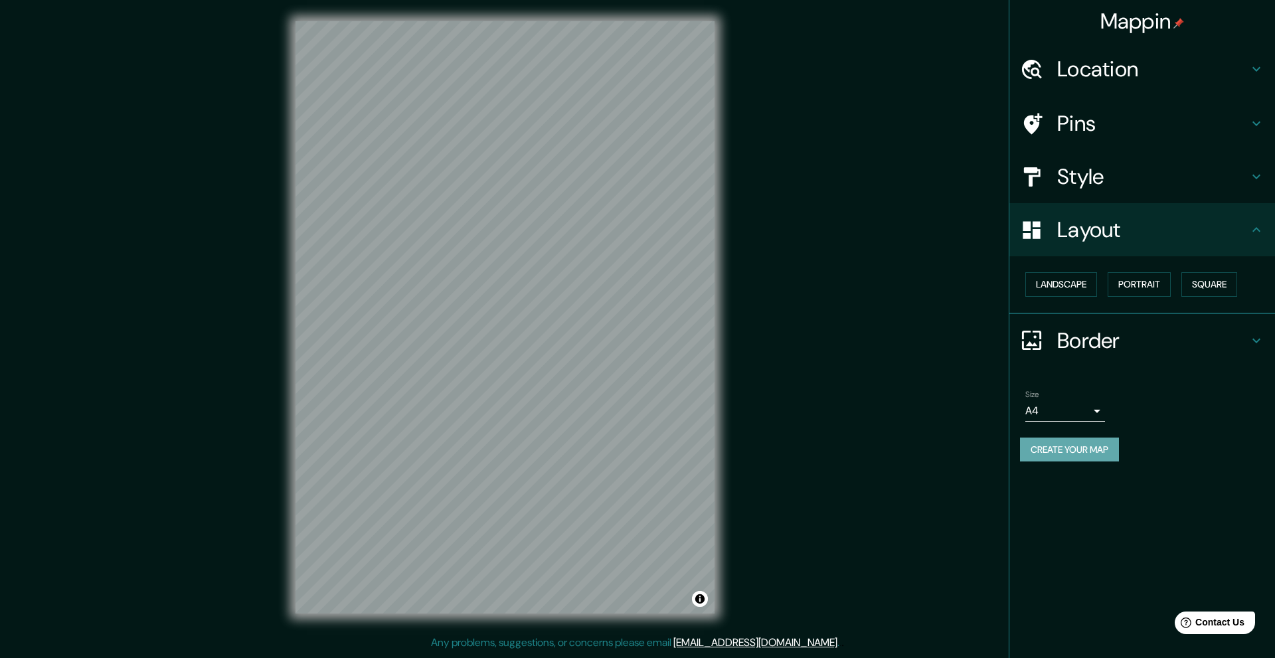
click at [1083, 446] on button "Create your map" at bounding box center [1069, 450] width 99 height 25
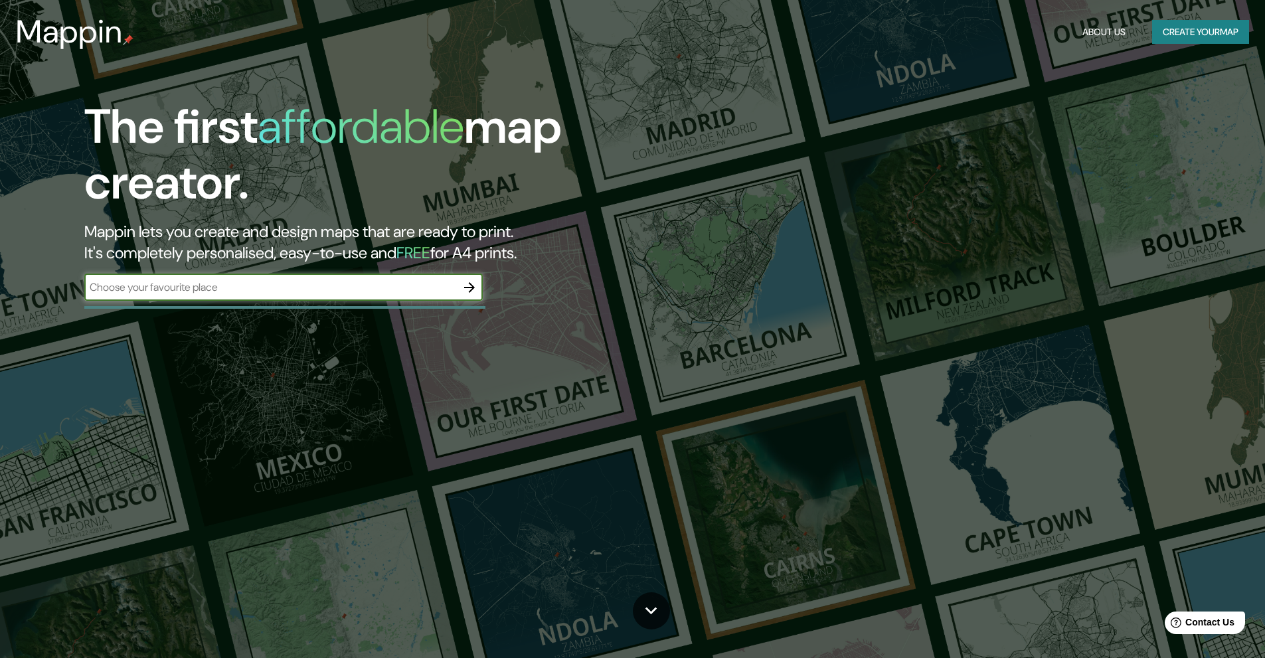
click at [383, 288] on input "text" at bounding box center [270, 287] width 372 height 15
click at [475, 285] on icon "button" at bounding box center [470, 288] width 16 height 16
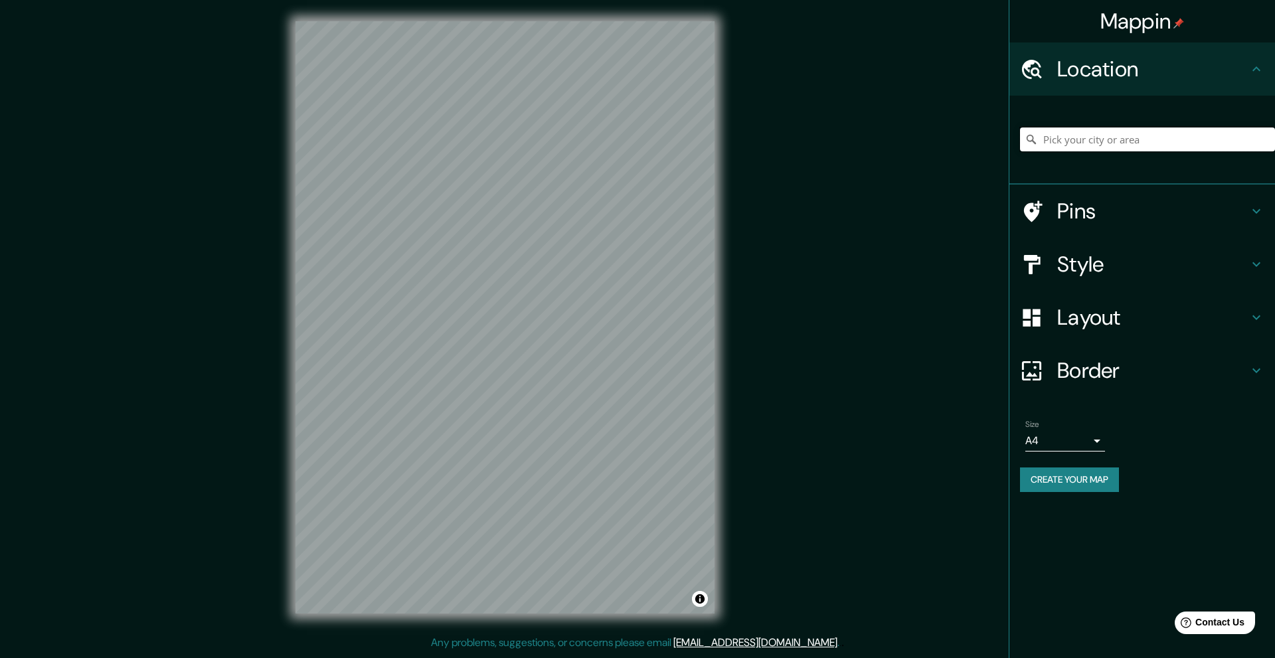
click at [1118, 137] on input "Pick your city or area" at bounding box center [1147, 139] width 255 height 24
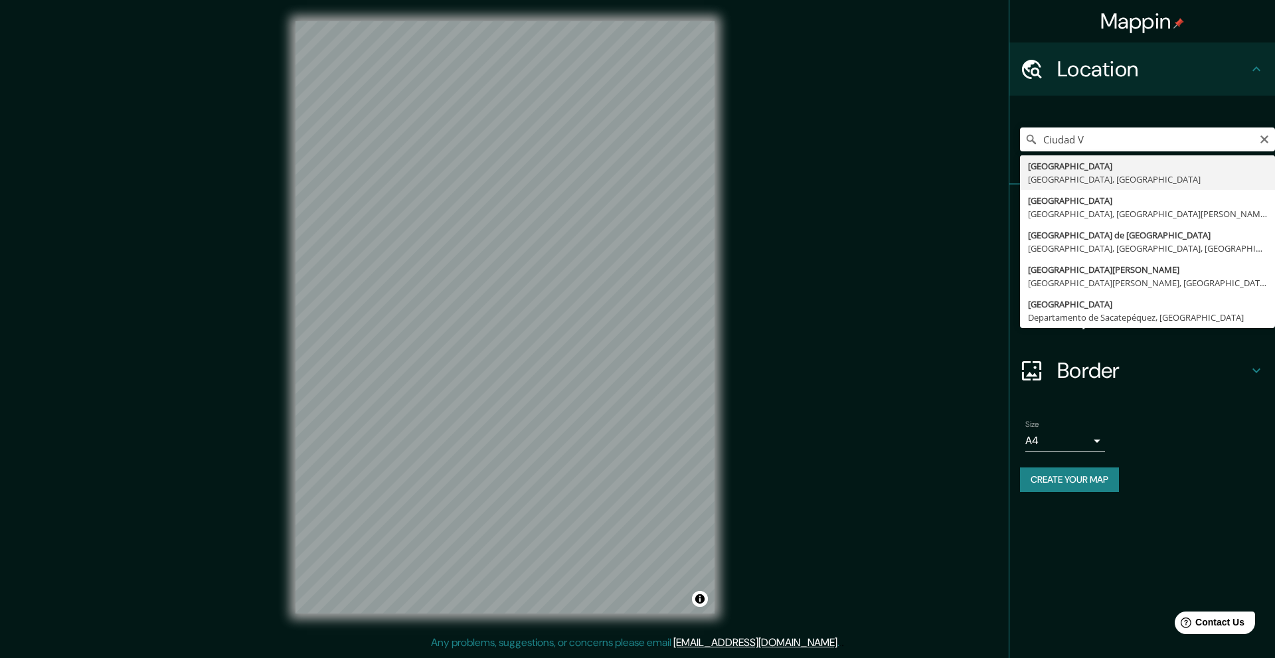
type input "[GEOGRAPHIC_DATA], [GEOGRAPHIC_DATA], [GEOGRAPHIC_DATA]"
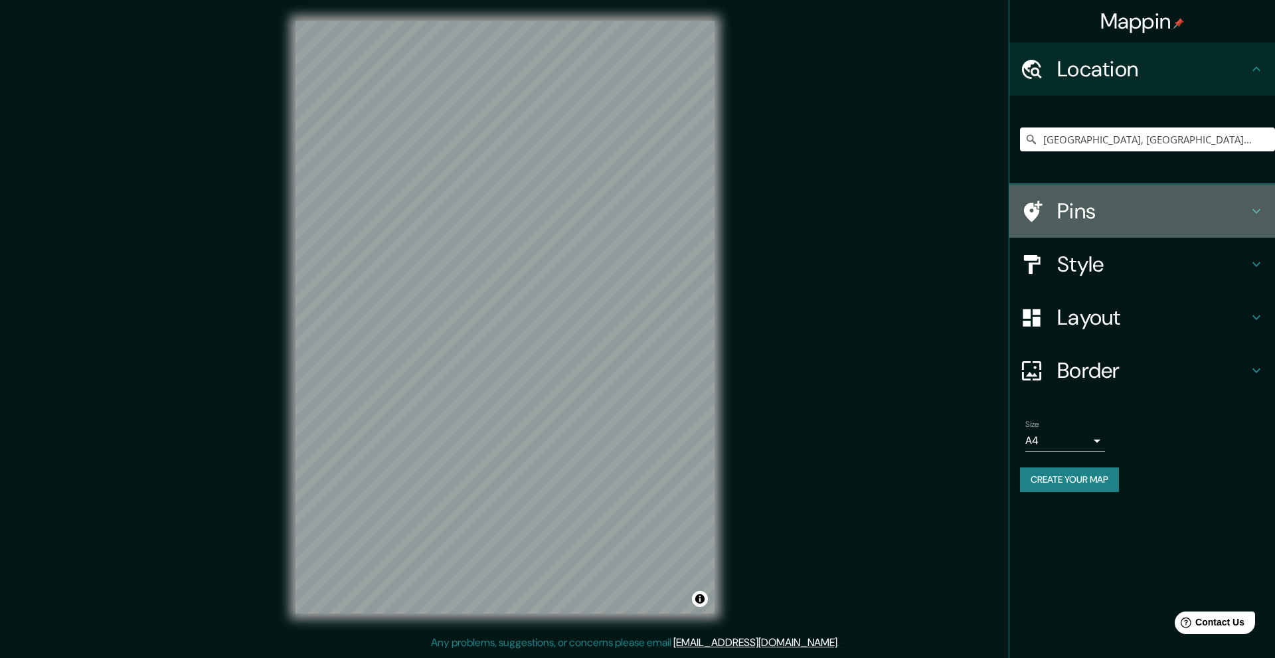
click at [1127, 203] on h4 "Pins" at bounding box center [1152, 211] width 191 height 27
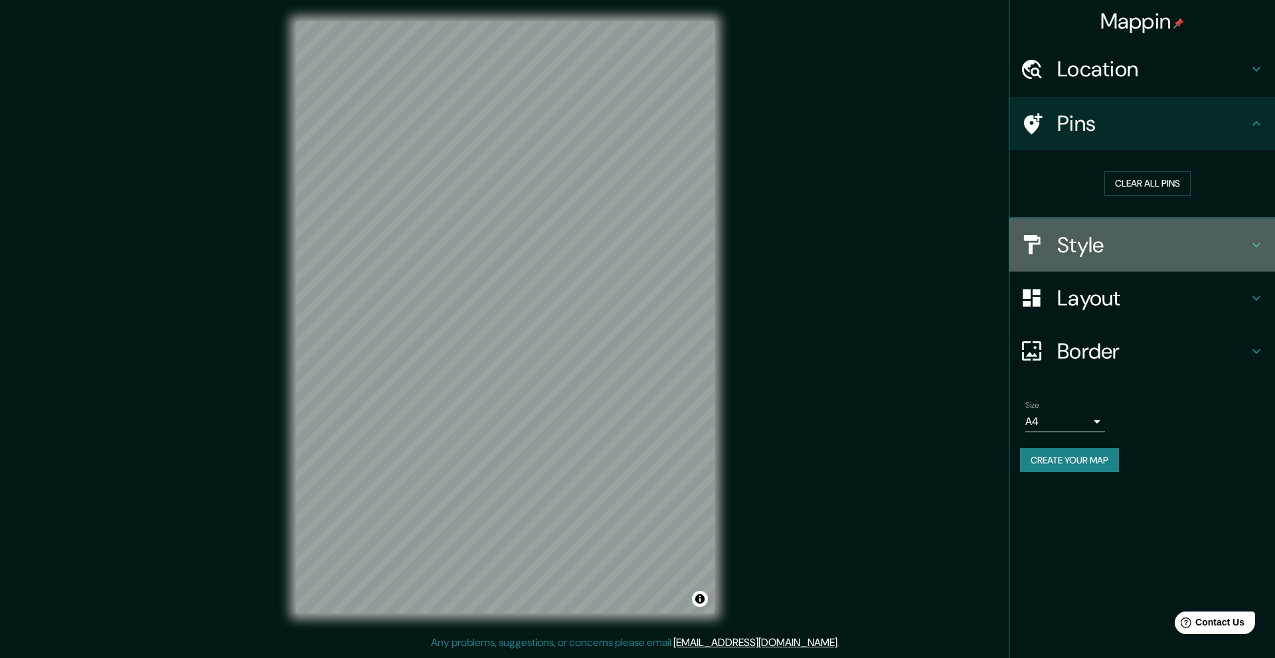
click at [1124, 225] on div "Style" at bounding box center [1142, 244] width 266 height 53
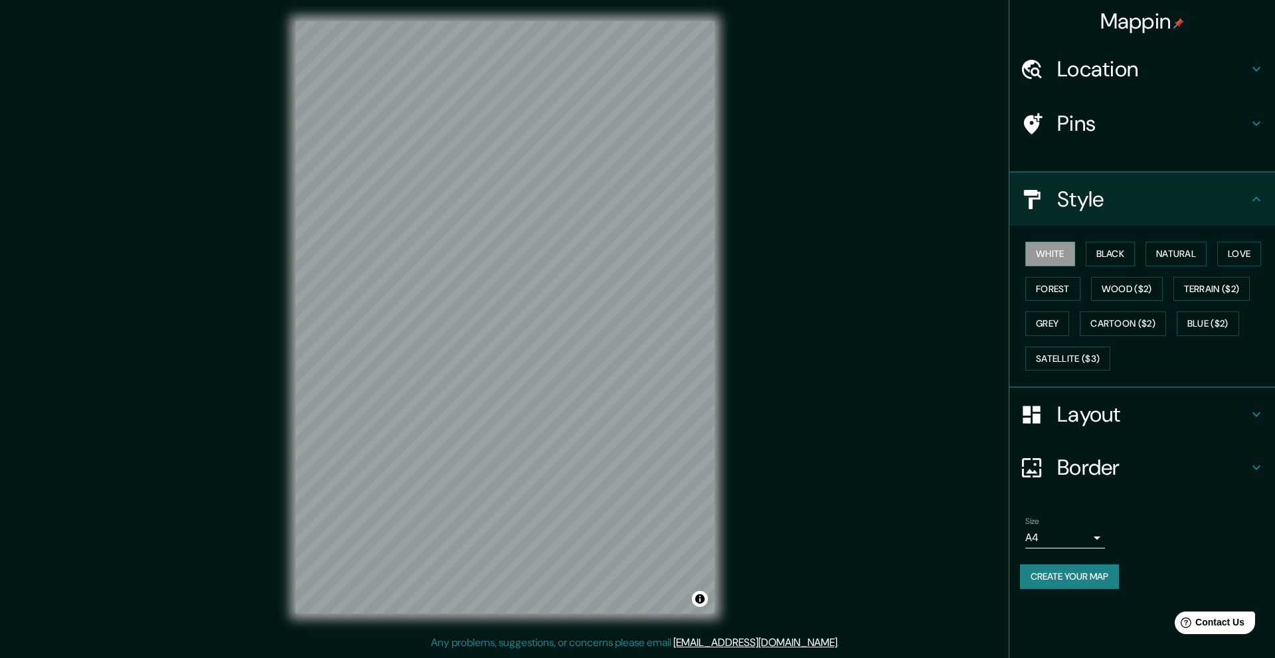
click at [1122, 237] on ul "Location [GEOGRAPHIC_DATA], [GEOGRAPHIC_DATA], [GEOGRAPHIC_DATA] Pins Clear all…" at bounding box center [1142, 323] width 266 height 562
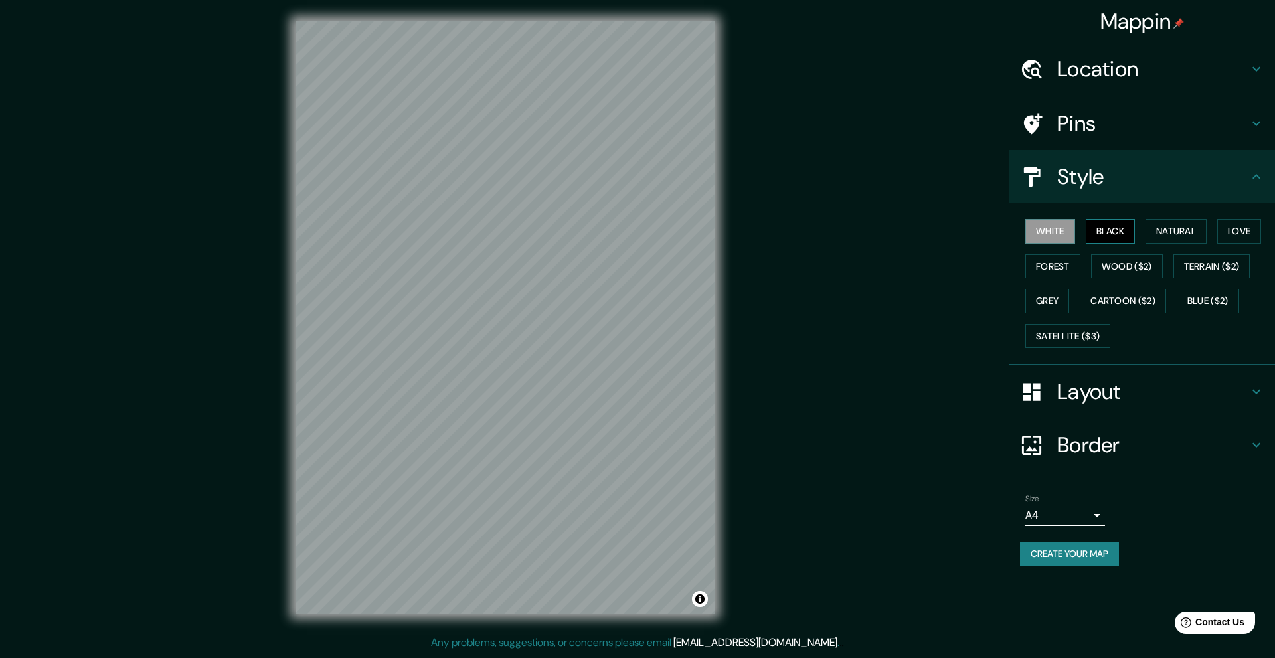
click at [1104, 222] on button "Black" at bounding box center [1111, 231] width 50 height 25
click at [1153, 229] on button "Natural" at bounding box center [1175, 231] width 61 height 25
click at [1224, 224] on button "Love" at bounding box center [1239, 231] width 44 height 25
click at [1056, 270] on button "Forest" at bounding box center [1052, 266] width 55 height 25
click at [1056, 297] on button "Grey" at bounding box center [1047, 301] width 44 height 25
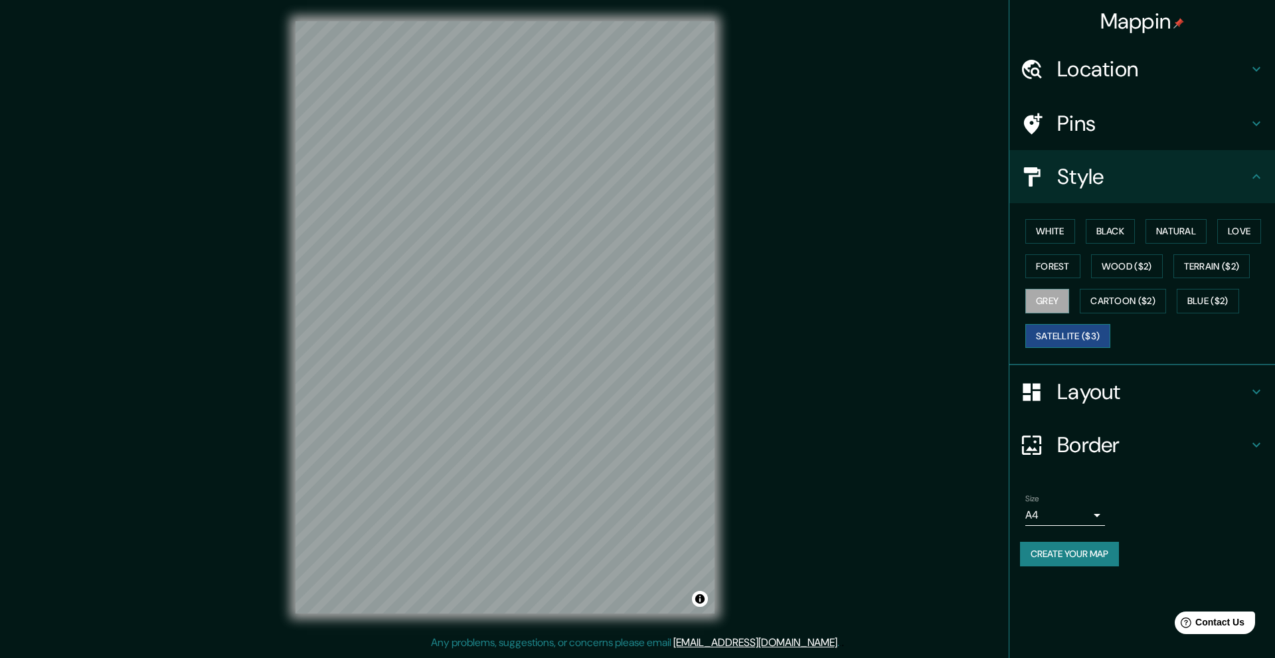
click at [1060, 347] on button "Satellite ($3)" at bounding box center [1067, 336] width 85 height 25
click at [1112, 434] on div "Border" at bounding box center [1142, 444] width 266 height 53
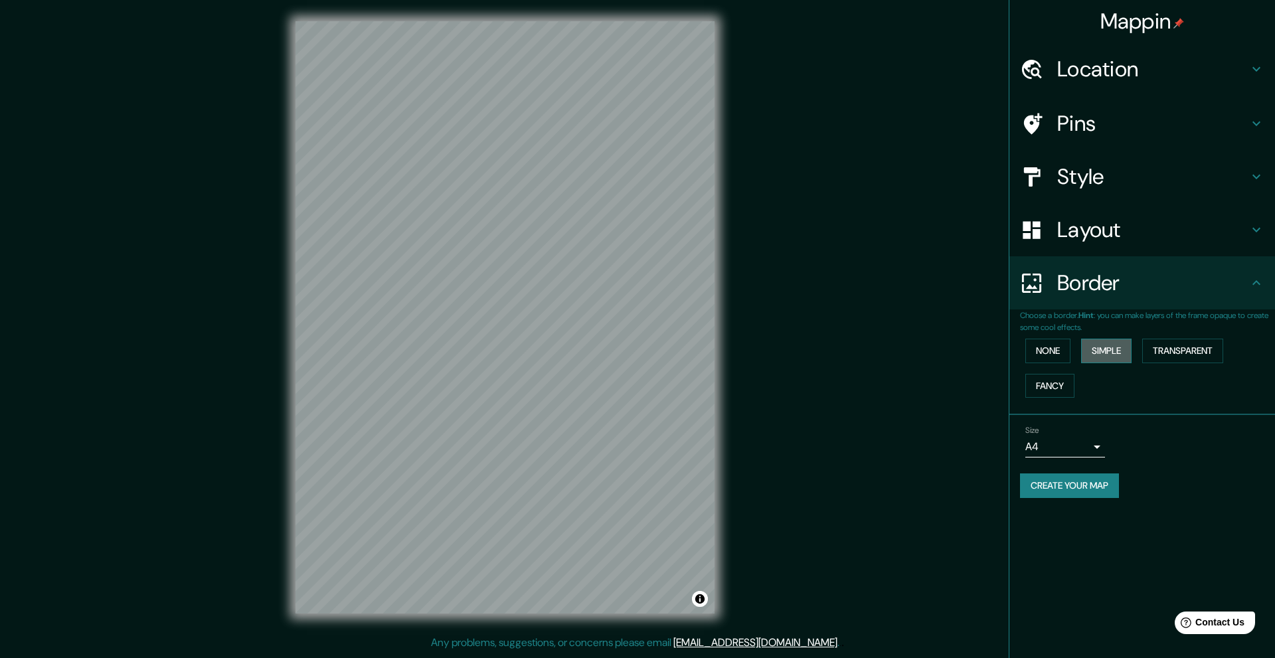
click at [1095, 355] on button "Simple" at bounding box center [1106, 351] width 50 height 25
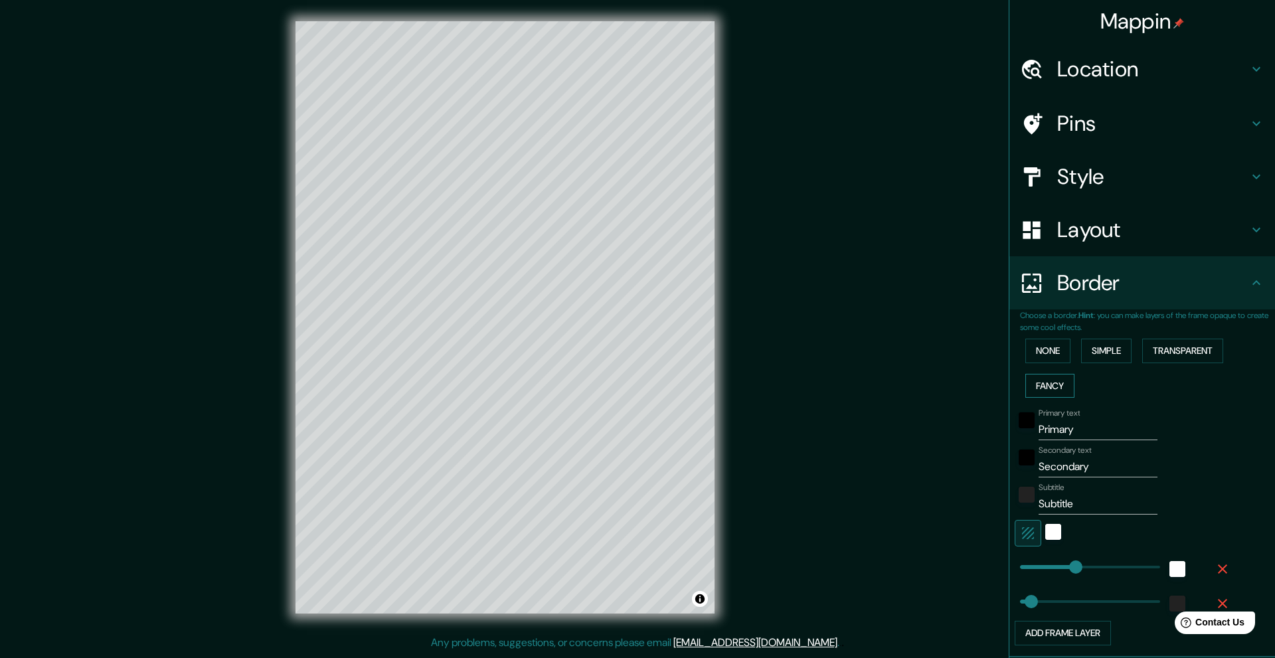
click at [1043, 382] on button "Fancy" at bounding box center [1049, 386] width 49 height 25
click at [1155, 350] on button "Transparent" at bounding box center [1182, 351] width 81 height 25
click at [1108, 348] on button "Simple" at bounding box center [1106, 351] width 50 height 25
click at [1041, 343] on button "None" at bounding box center [1047, 351] width 45 height 25
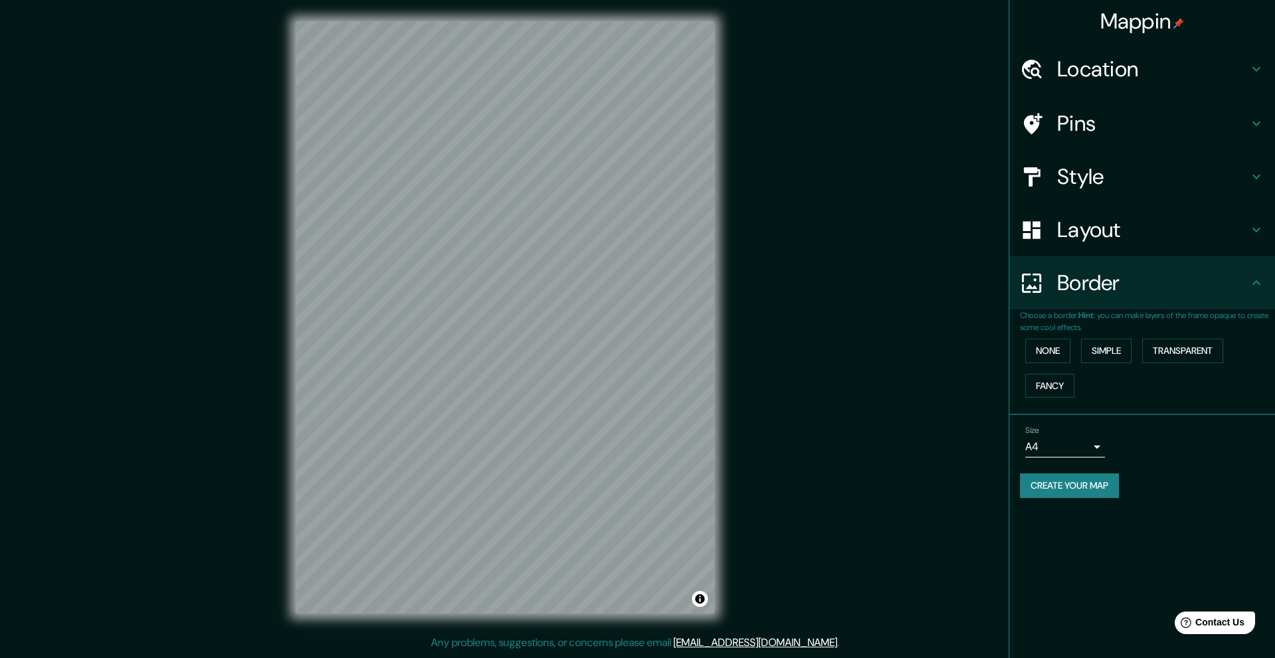
click at [1091, 250] on div "Layout" at bounding box center [1142, 229] width 266 height 53
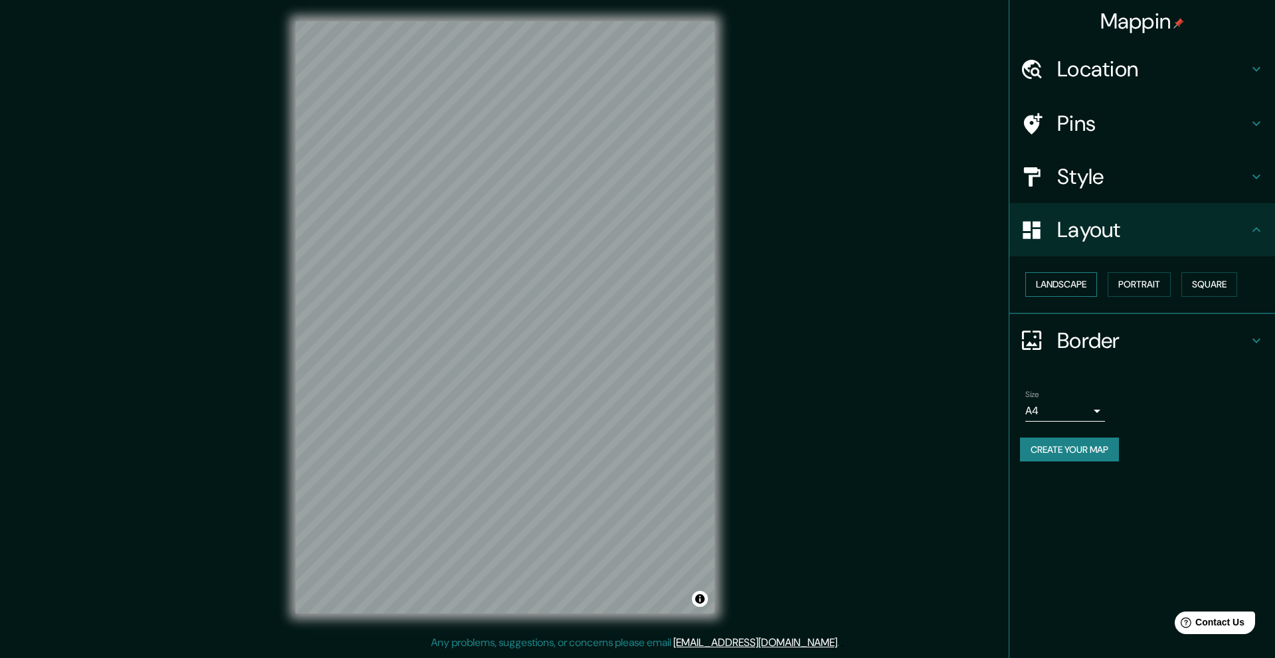
click at [1075, 278] on button "Landscape" at bounding box center [1061, 284] width 72 height 25
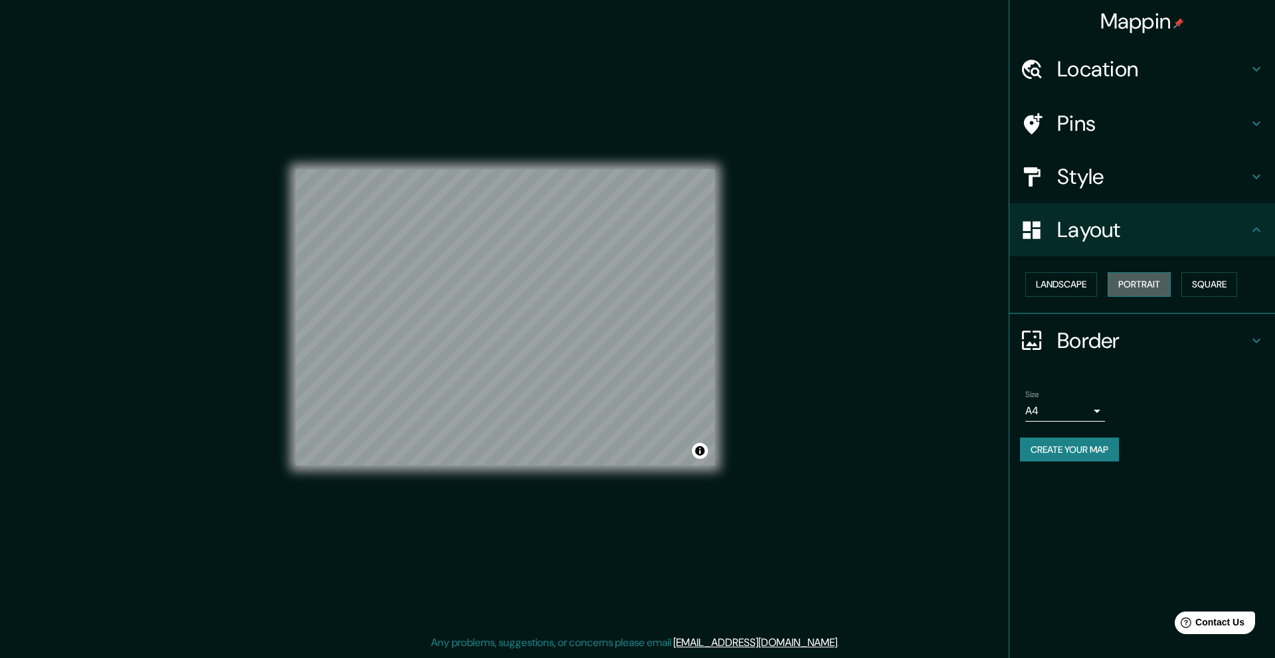
click at [1134, 285] on button "Portrait" at bounding box center [1139, 284] width 63 height 25
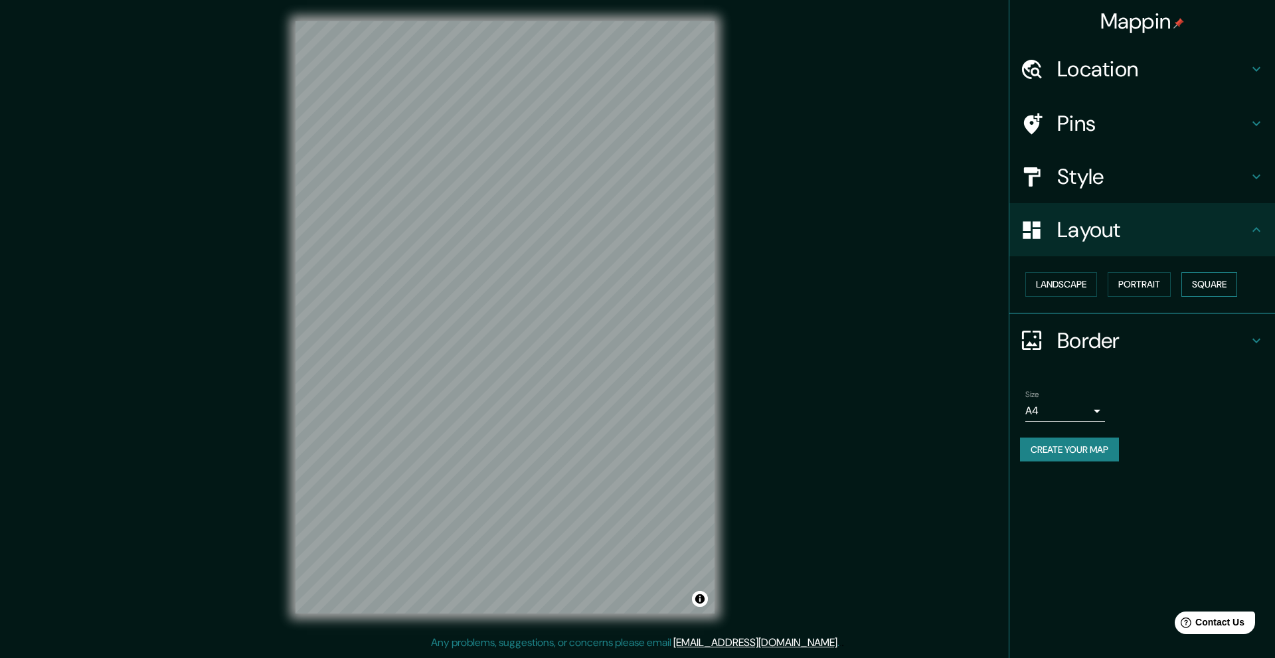
click at [1209, 276] on button "Square" at bounding box center [1209, 284] width 56 height 25
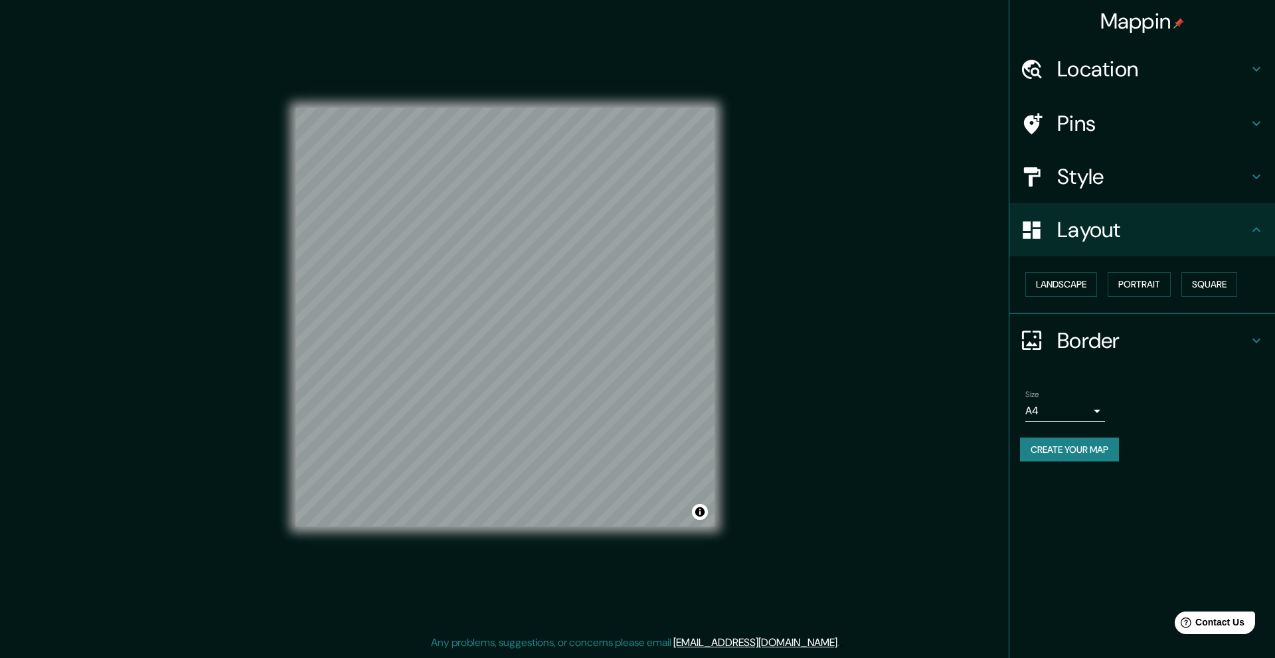
click at [1112, 193] on div "Style" at bounding box center [1142, 176] width 266 height 53
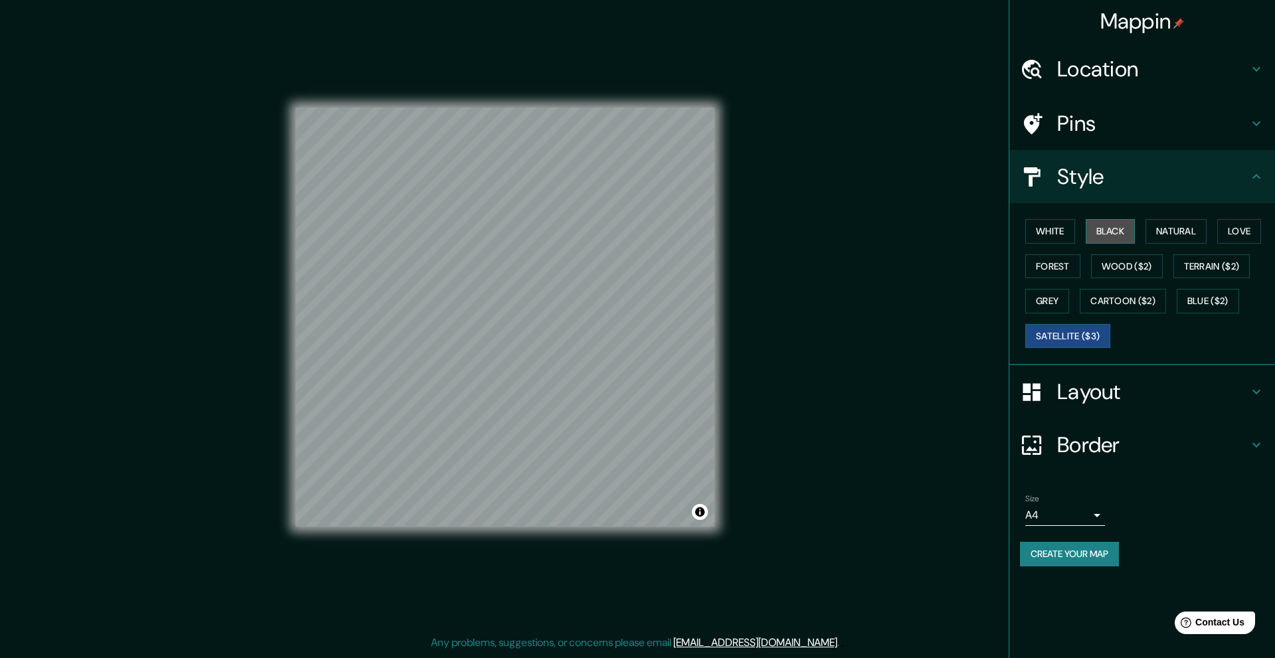
click at [1114, 230] on button "Black" at bounding box center [1111, 231] width 50 height 25
click at [1173, 233] on button "Natural" at bounding box center [1175, 231] width 61 height 25
drag, startPoint x: 767, startPoint y: 396, endPoint x: 832, endPoint y: 270, distance: 142.0
click at [851, 266] on div "Mappin Location [GEOGRAPHIC_DATA], [GEOGRAPHIC_DATA], [GEOGRAPHIC_DATA] Pins St…" at bounding box center [637, 328] width 1275 height 656
